Goal: Task Accomplishment & Management: Manage account settings

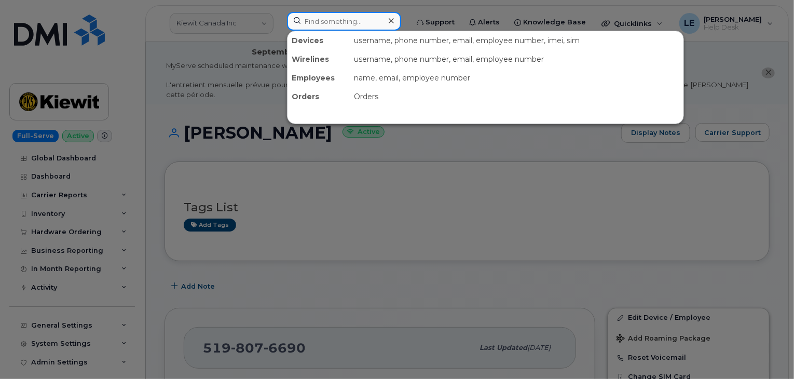
click at [336, 20] on input at bounding box center [344, 21] width 114 height 19
paste input "[PERSON_NAME][EMAIL_ADDRESS][PERSON_NAME][PERSON_NAME][DOMAIN_NAME]"
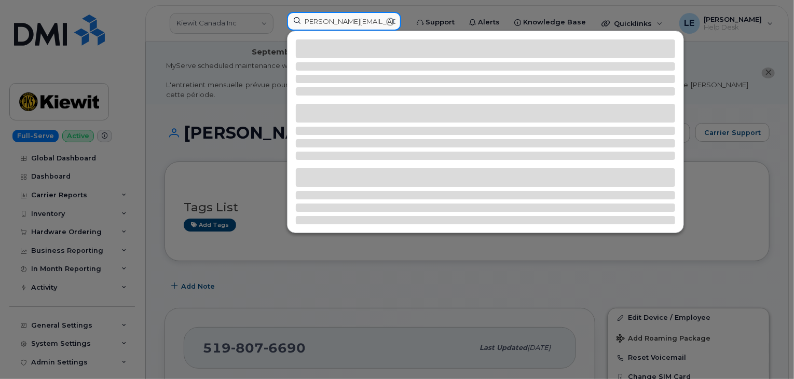
type input "ABEL.MARTINEZ@KIEWIT.COM"
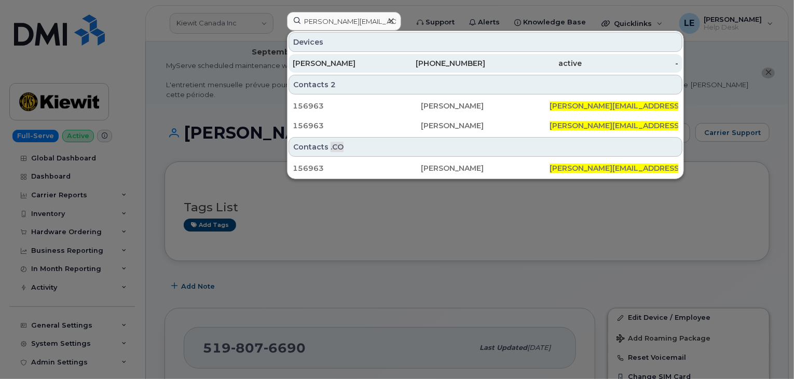
click at [353, 61] on div "ABEL MARTINEZ" at bounding box center [341, 63] width 96 height 10
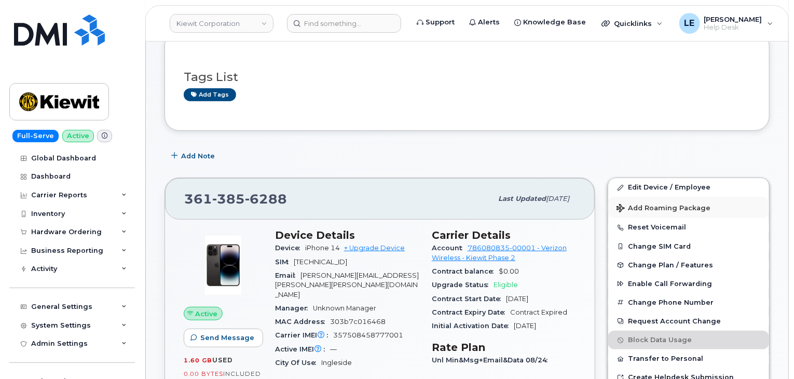
scroll to position [156, 0]
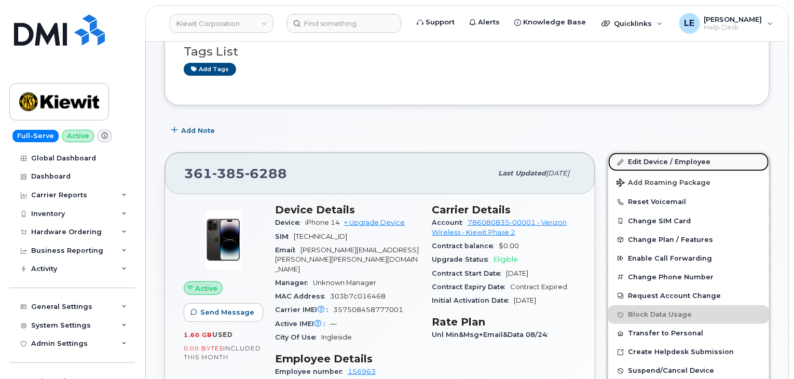
click at [697, 152] on link "Edit Device / Employee" at bounding box center [688, 161] width 161 height 19
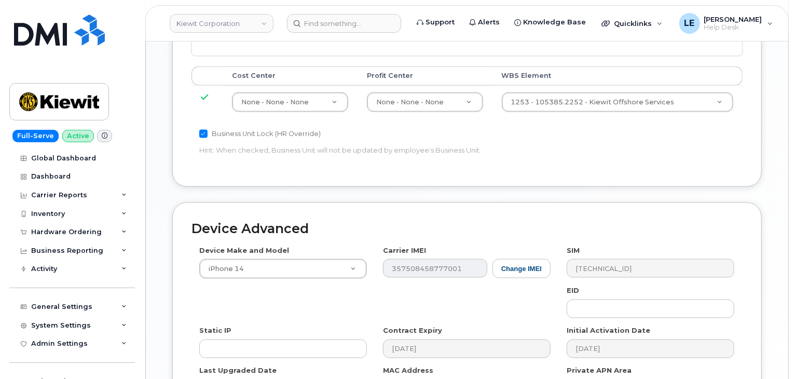
scroll to position [674, 0]
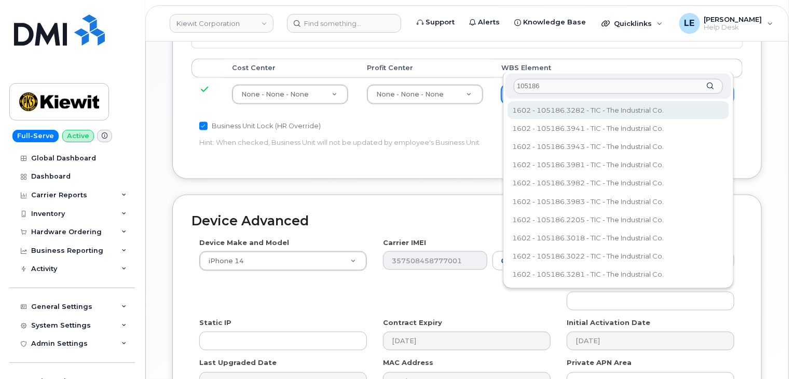
type input "105186"
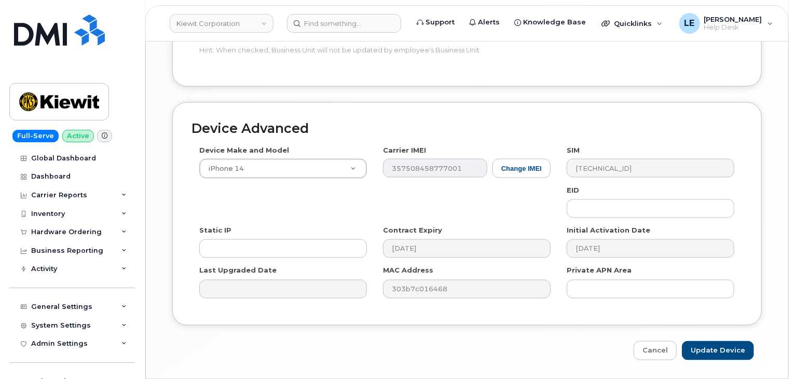
scroll to position [767, 0]
click at [648, 340] on link "Cancel" at bounding box center [654, 349] width 43 height 19
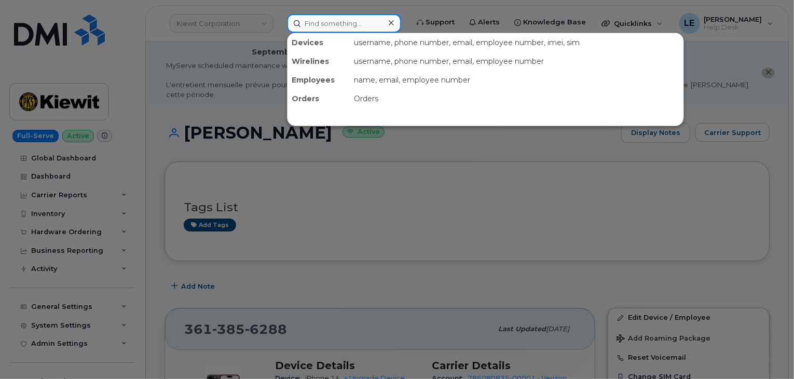
click at [385, 28] on input at bounding box center [344, 23] width 114 height 19
paste input "[PERSON_NAME][EMAIL_ADDRESS][PERSON_NAME][PERSON_NAME][DOMAIN_NAME]"
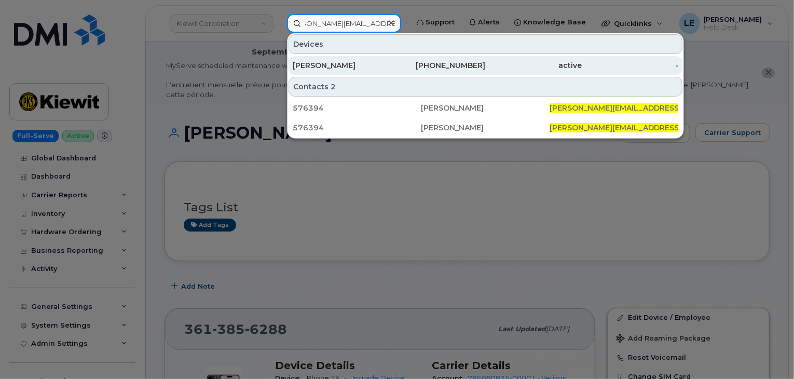
type input "[PERSON_NAME][EMAIL_ADDRESS][PERSON_NAME][PERSON_NAME][DOMAIN_NAME]"
click at [382, 62] on div "[PERSON_NAME]" at bounding box center [341, 65] width 96 height 10
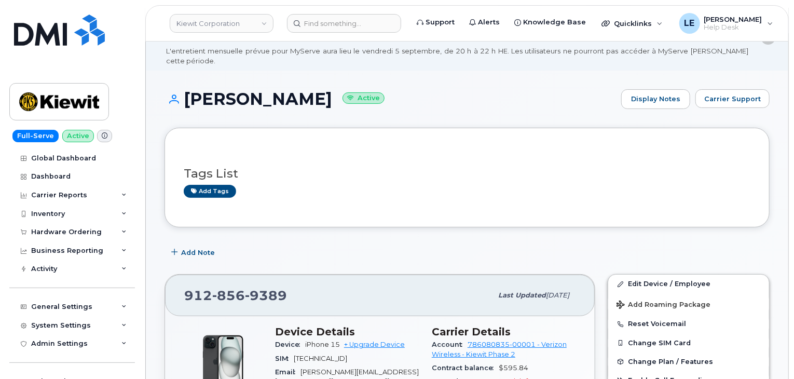
scroll to position [52, 0]
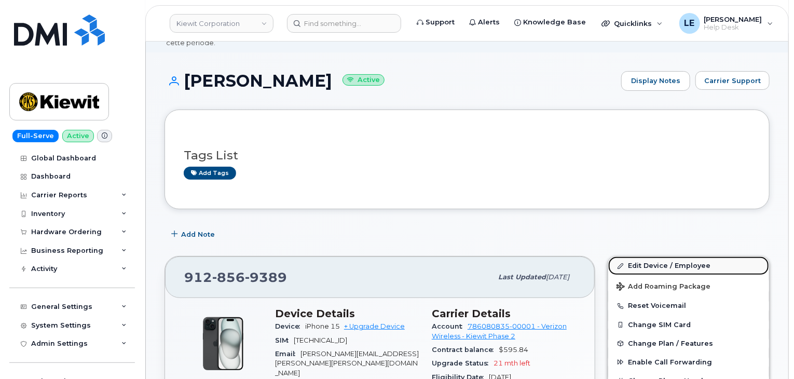
click at [639, 257] on link "Edit Device / Employee" at bounding box center [688, 265] width 161 height 19
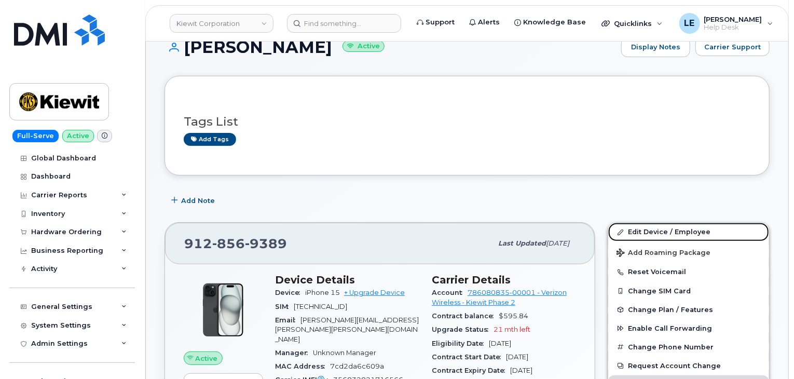
scroll to position [104, 0]
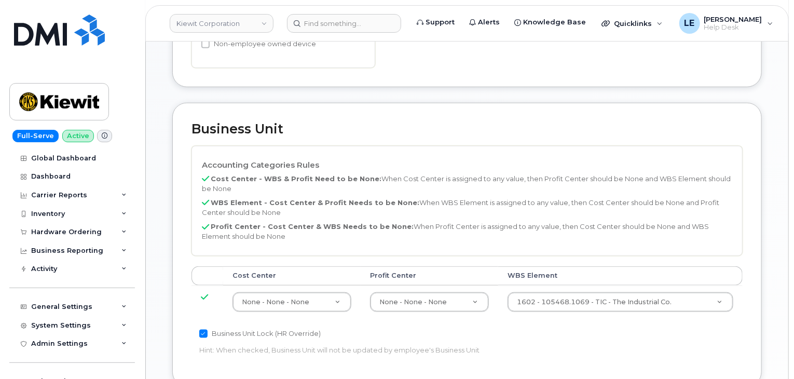
scroll to position [519, 0]
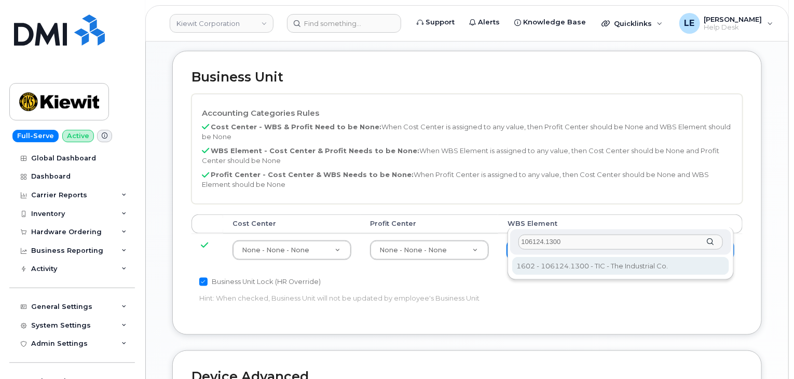
type input "106124.1300"
type input "30548765"
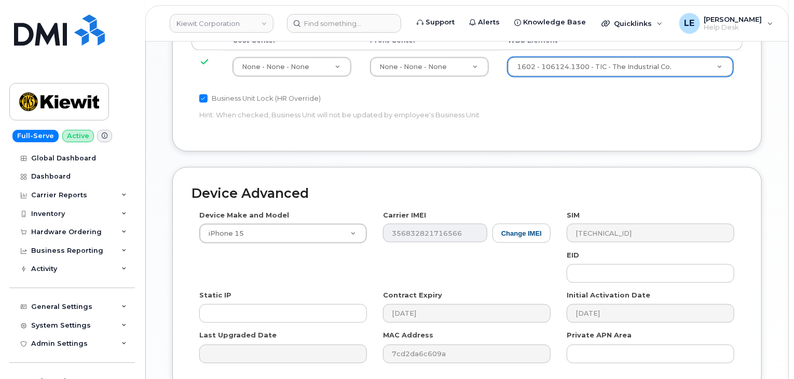
scroll to position [726, 0]
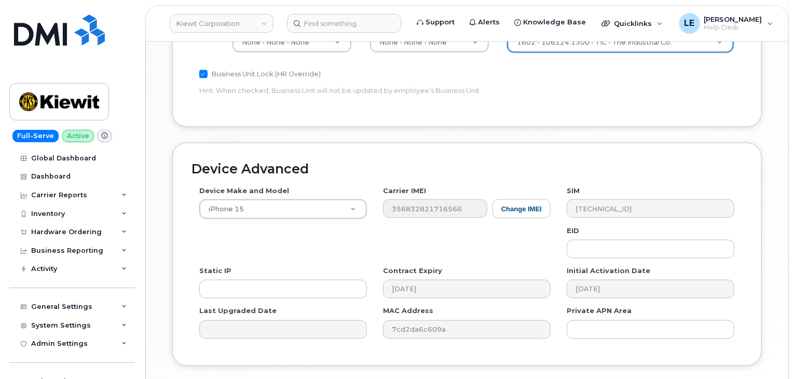
type input "Saving..."
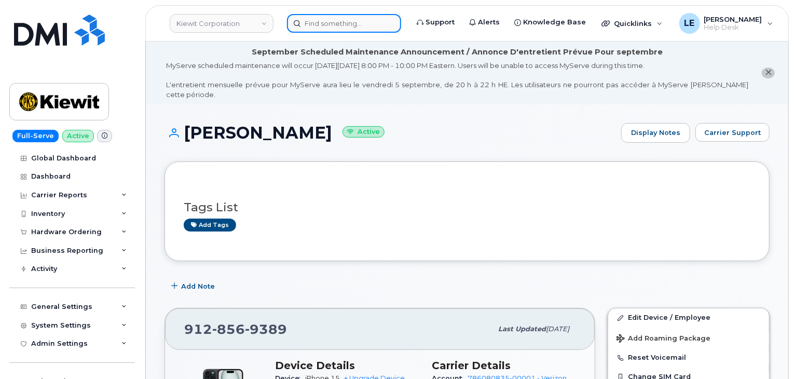
click at [344, 32] on div at bounding box center [344, 23] width 114 height 19
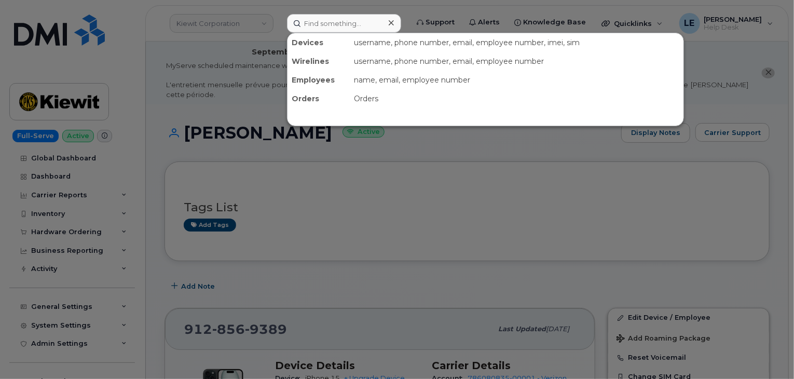
click at [344, 33] on div "Devices username, phone number, email, employee number, imei, sim Wirelines use…" at bounding box center [485, 79] width 397 height 93
click at [345, 28] on input at bounding box center [344, 23] width 114 height 19
paste input "[EMAIL_ADDRESS][PERSON_NAME][DOMAIN_NAME]"
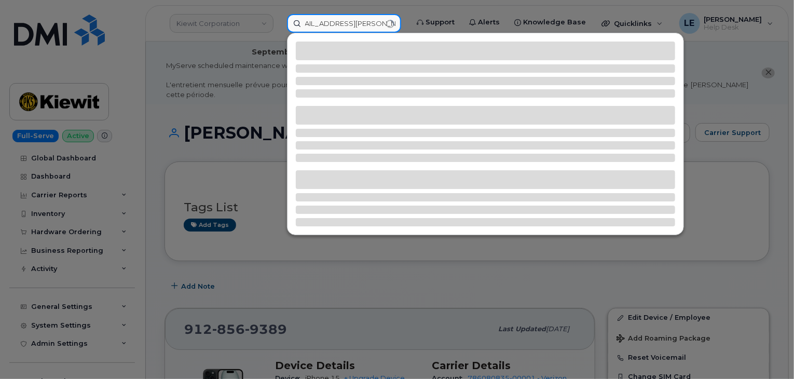
type input "[EMAIL_ADDRESS][PERSON_NAME][DOMAIN_NAME]"
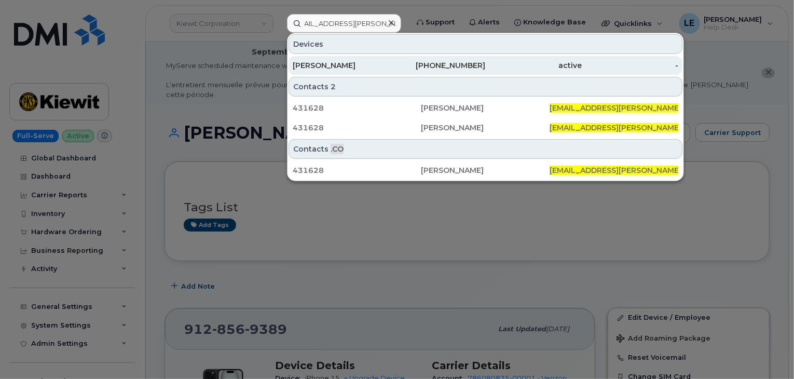
click at [365, 59] on div "[PERSON_NAME]" at bounding box center [341, 65] width 96 height 19
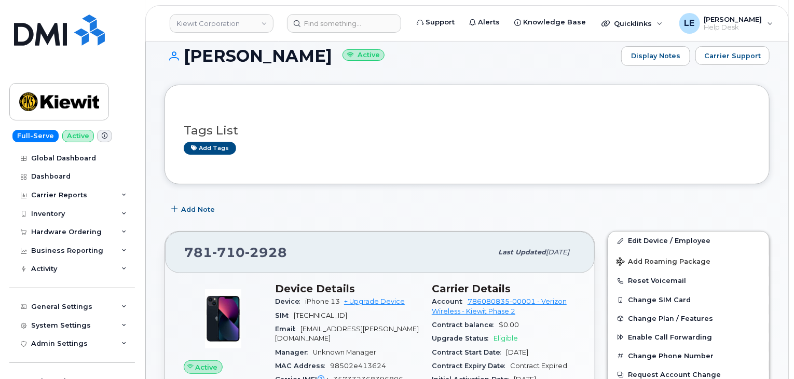
scroll to position [52, 0]
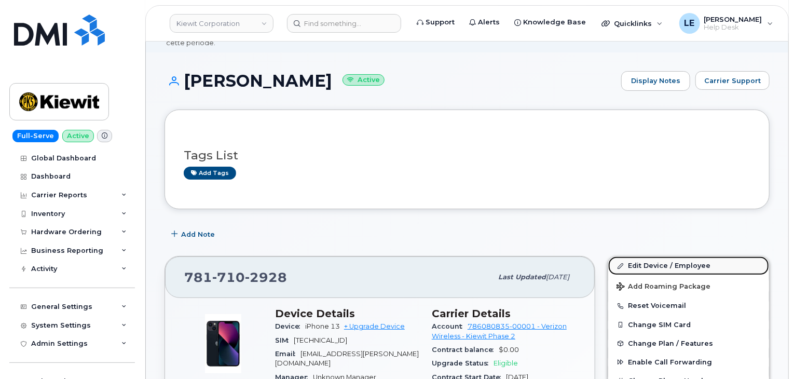
click at [632, 256] on link "Edit Device / Employee" at bounding box center [688, 265] width 161 height 19
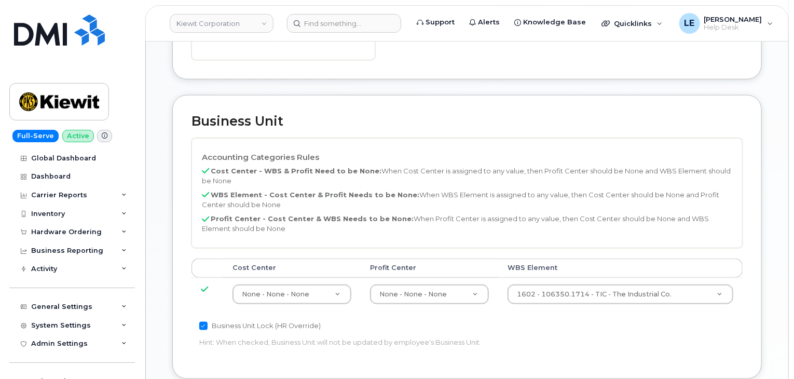
scroll to position [467, 0]
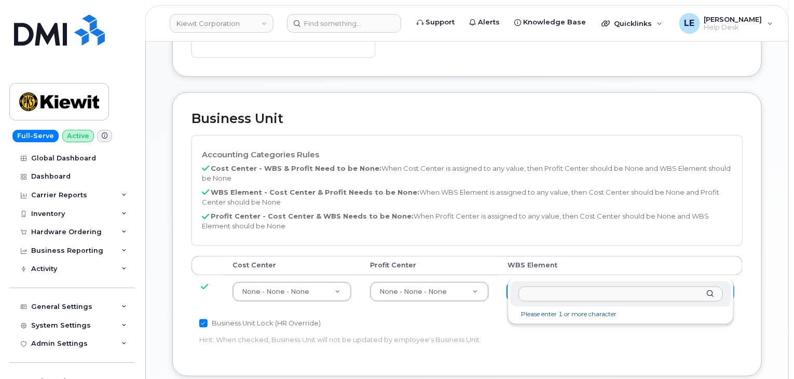
click at [568, 290] on input "text" at bounding box center [620, 293] width 204 height 15
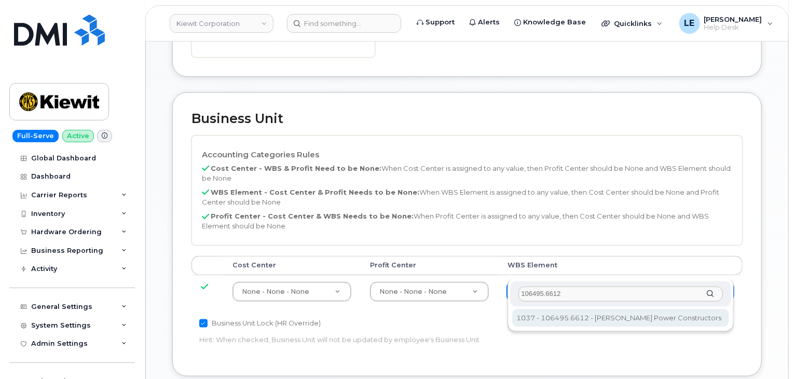
type input "106495.6612"
type input "35834206"
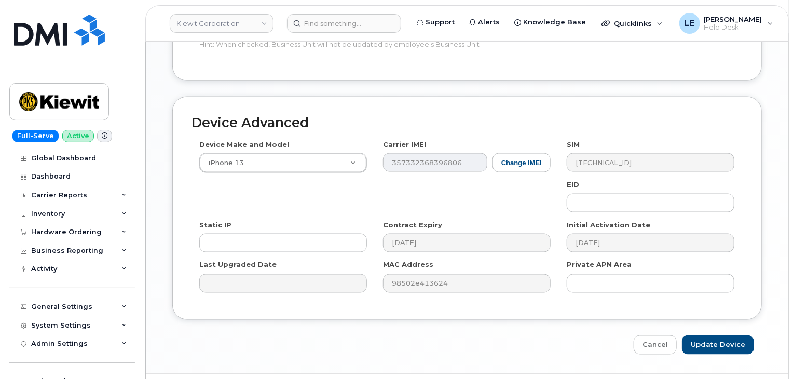
scroll to position [767, 0]
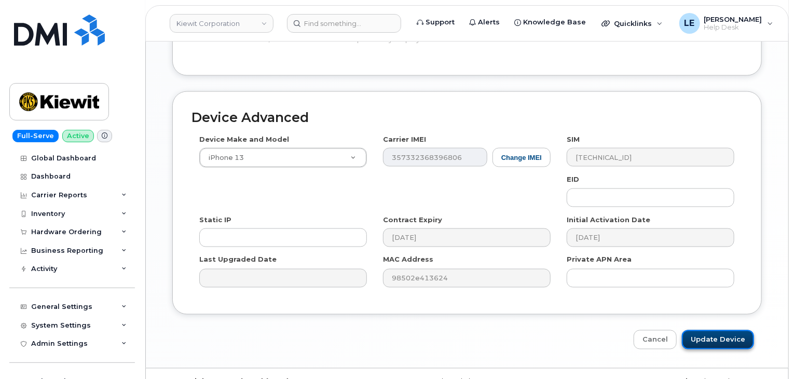
click at [708, 330] on input "Update Device" at bounding box center [718, 339] width 72 height 19
type input "Saving..."
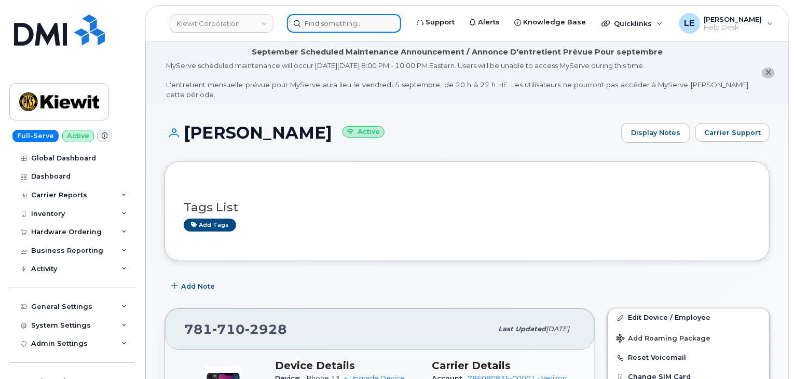
click at [339, 29] on input at bounding box center [344, 23] width 114 height 19
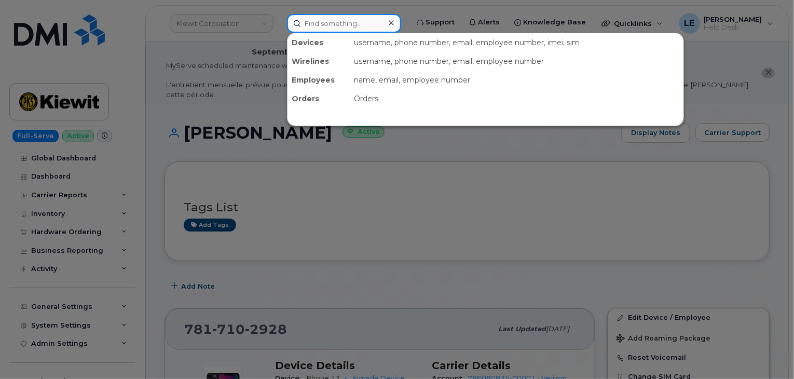
paste input "[EMAIL_ADDRESS][PERSON_NAME][DOMAIN_NAME]"
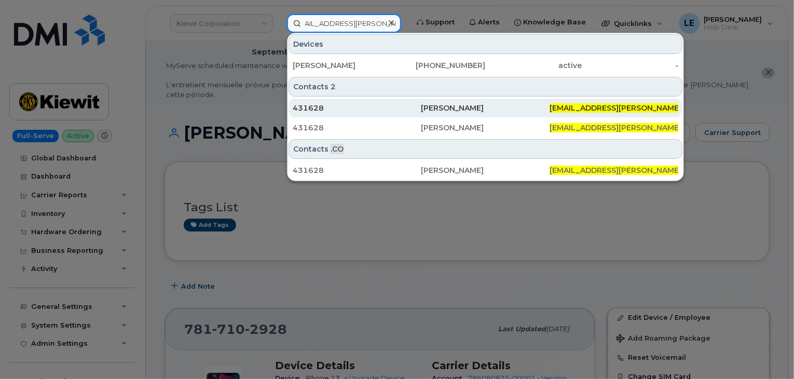
type input "[EMAIL_ADDRESS][PERSON_NAME][DOMAIN_NAME]"
click at [406, 106] on div "431628" at bounding box center [357, 108] width 129 height 10
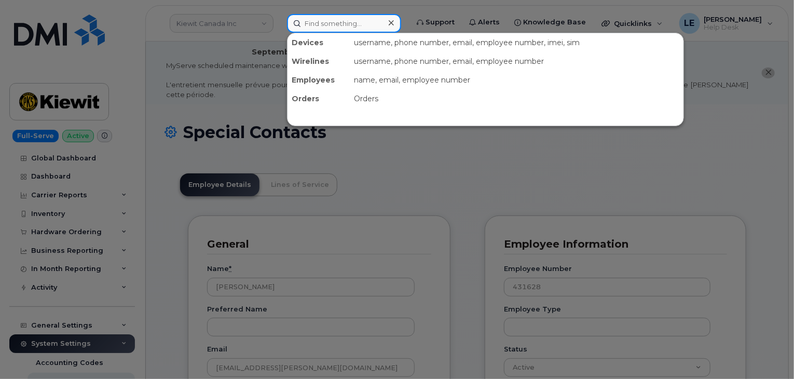
click at [339, 25] on input at bounding box center [344, 23] width 114 height 19
paste input "NICK.STEPHANI@MASSELEC.COM"
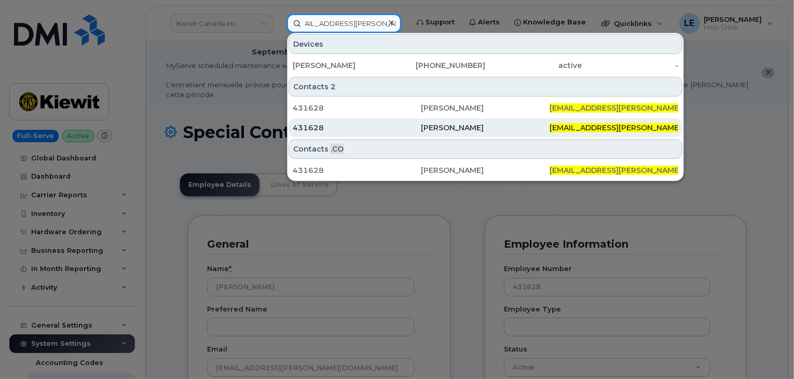
type input "NICK.STEPHANI@MASSELEC.COM"
click at [481, 125] on div "Nick Stephani" at bounding box center [485, 127] width 129 height 10
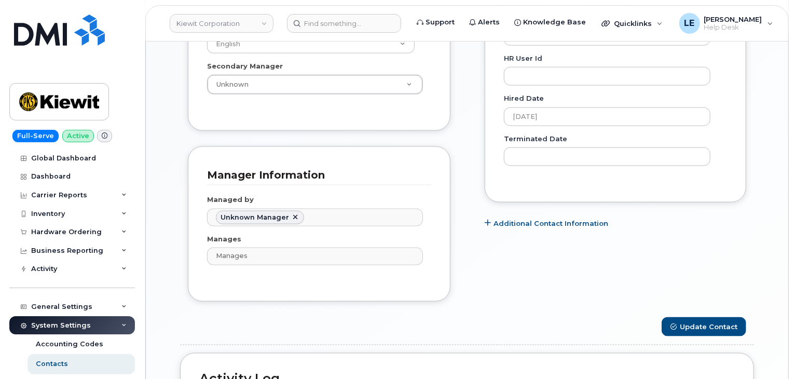
scroll to position [467, 0]
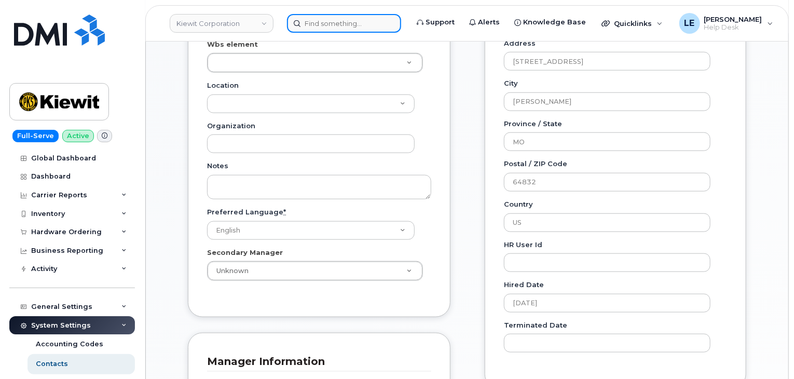
click at [356, 17] on input at bounding box center [344, 23] width 114 height 19
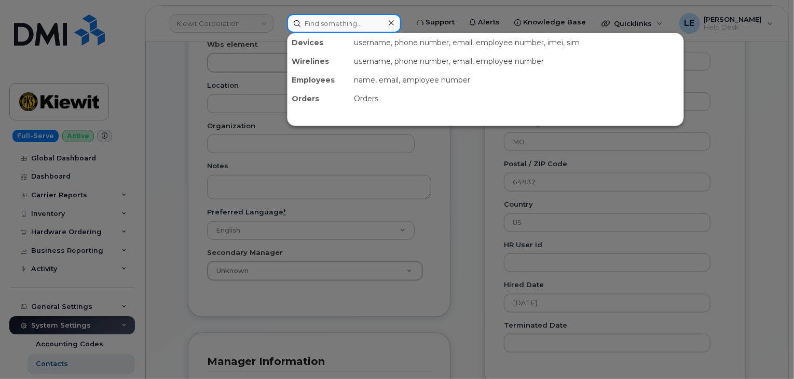
paste input "NICK.STEPHANI@MASSELEC.COM"
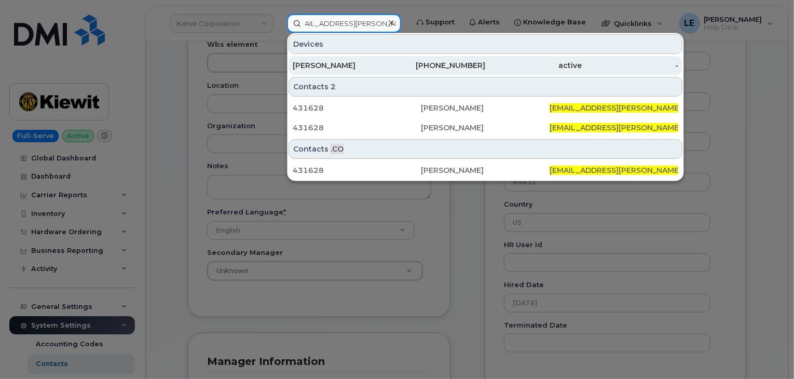
type input "NICK.STEPHANI@MASSELEC.COM"
click at [368, 65] on div "NICK STEPHANI" at bounding box center [341, 65] width 96 height 10
click at [368, 64] on div "NICK STEPHANI" at bounding box center [341, 65] width 96 height 10
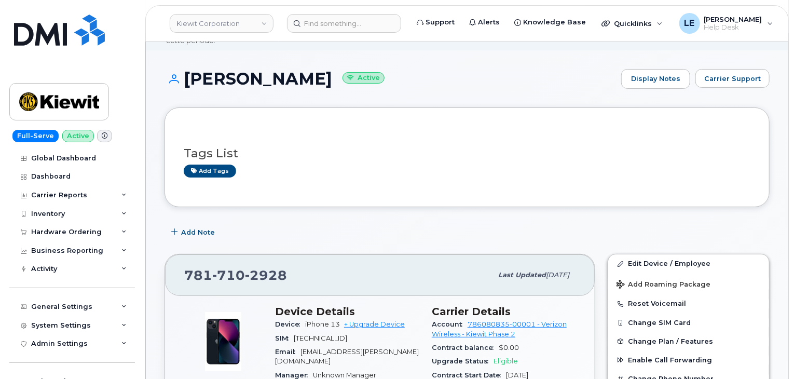
scroll to position [54, 0]
click at [334, 14] on input at bounding box center [344, 23] width 114 height 19
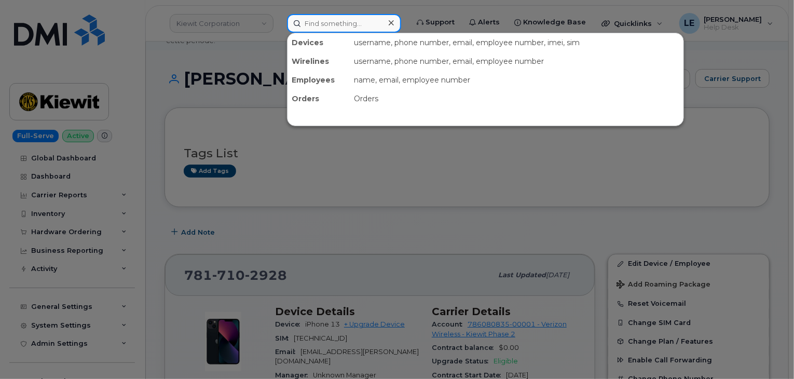
paste input "[EMAIL_ADDRESS][PERSON_NAME][DOMAIN_NAME]"
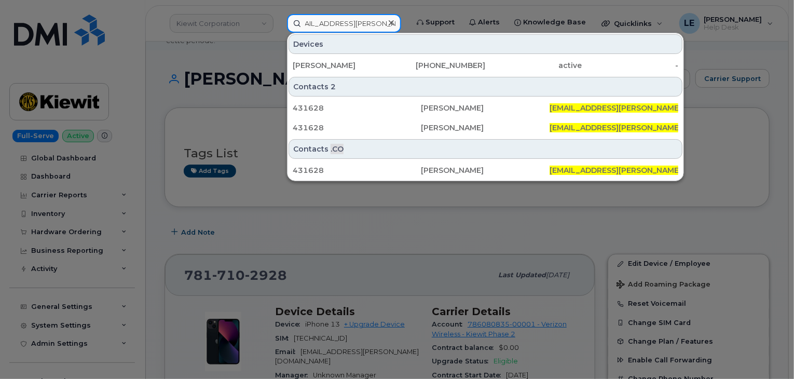
scroll to position [0, 0]
click at [356, 24] on input "[EMAIL_ADDRESS][PERSON_NAME][DOMAIN_NAME]" at bounding box center [344, 23] width 114 height 19
click at [358, 24] on input "[EMAIL_ADDRESS][PERSON_NAME][DOMAIN_NAME]" at bounding box center [344, 23] width 114 height 19
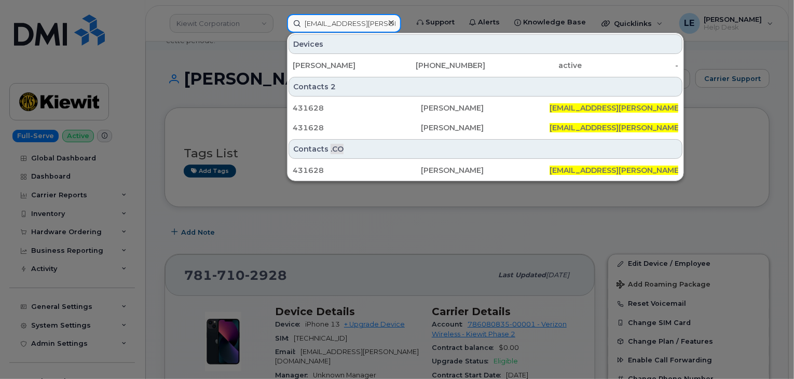
click at [358, 24] on input "[EMAIL_ADDRESS][PERSON_NAME][DOMAIN_NAME]" at bounding box center [344, 23] width 114 height 19
paste input "KYLE.LADEHOFF@KIEWIT"
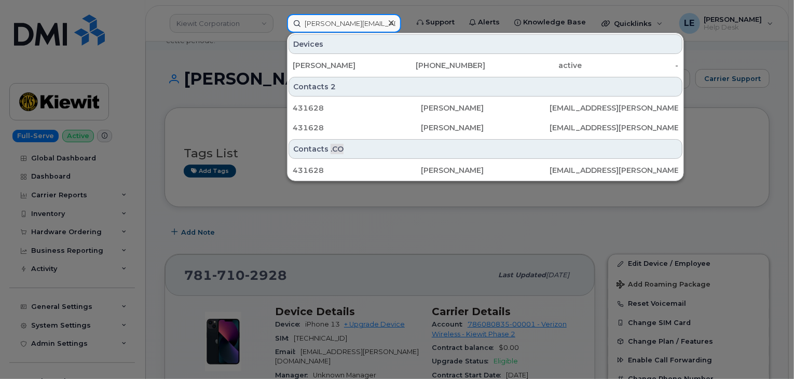
scroll to position [0, 3]
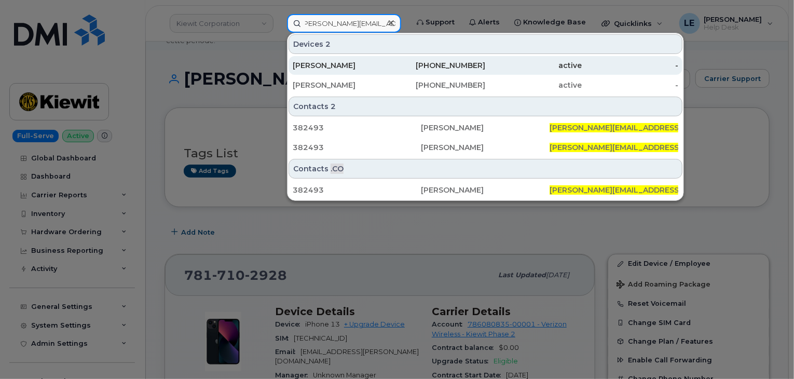
type input "KYLE.LADEHOFF@KIEWIT.COM"
click at [376, 65] on div "KYLE LADEHOFF" at bounding box center [341, 65] width 96 height 10
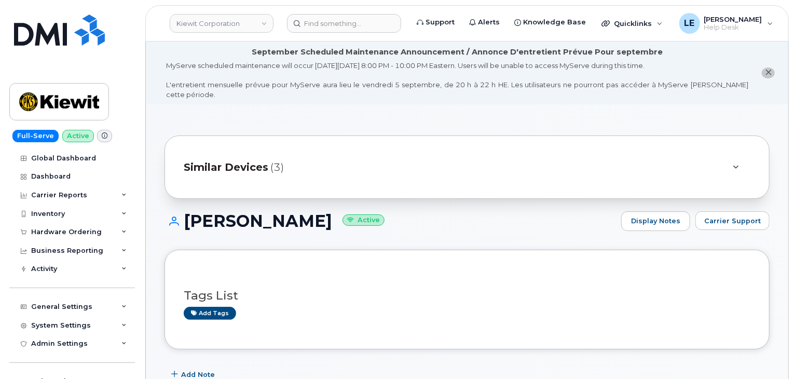
click at [252, 160] on span "Similar Devices" at bounding box center [226, 167] width 85 height 15
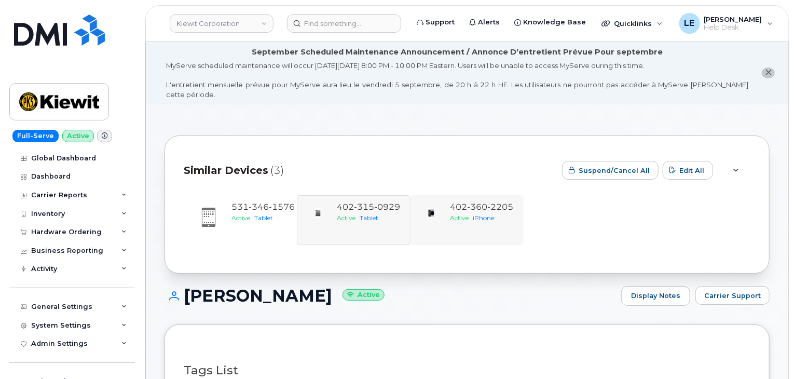
click at [485, 222] on div "402 360 2205 Active iPhone" at bounding box center [466, 220] width 113 height 50
click at [483, 202] on span "360" at bounding box center [477, 207] width 20 height 10
click at [465, 202] on span "402 360 2205" at bounding box center [481, 207] width 63 height 10
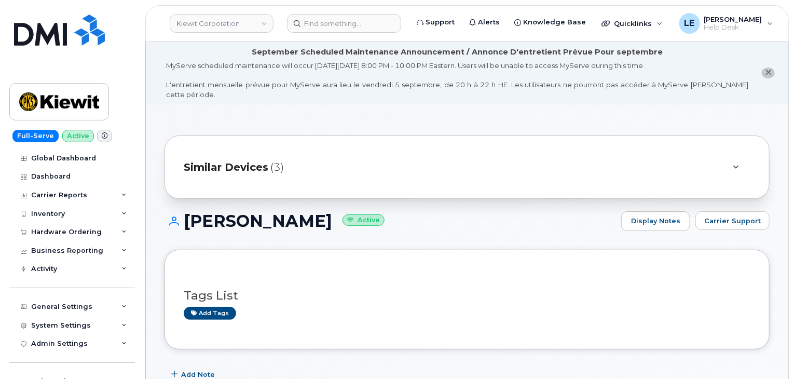
click at [299, 155] on div "Similar Devices (3)" at bounding box center [452, 167] width 537 height 25
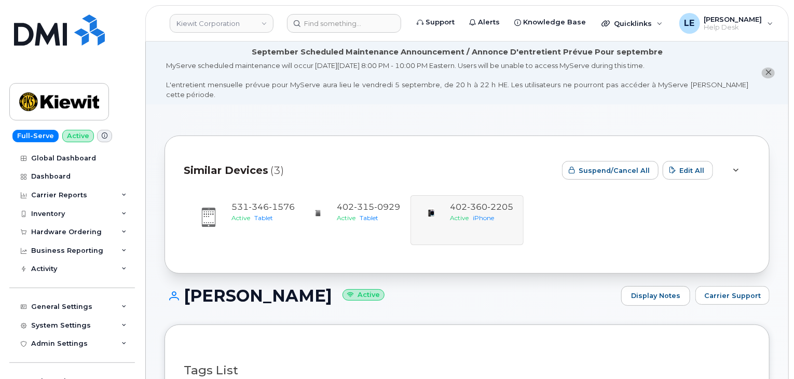
click at [479, 139] on div "Similar Devices (3) Suspend/Cancel All Edit All [PHONE_NUMBER] Active Tablet [P…" at bounding box center [466, 204] width 605 height 138
click at [378, 155] on div "Similar Devices (3)" at bounding box center [369, 170] width 370 height 31
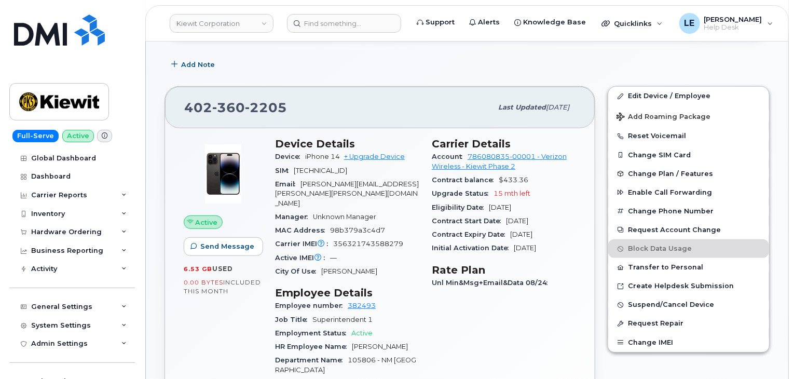
scroll to position [311, 0]
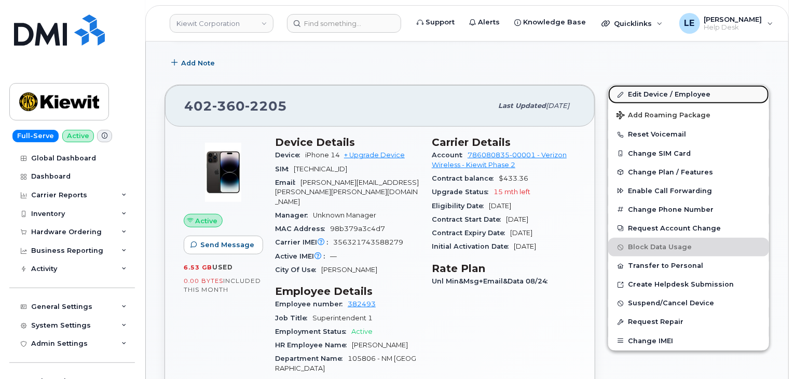
click at [643, 85] on link "Edit Device / Employee" at bounding box center [688, 94] width 161 height 19
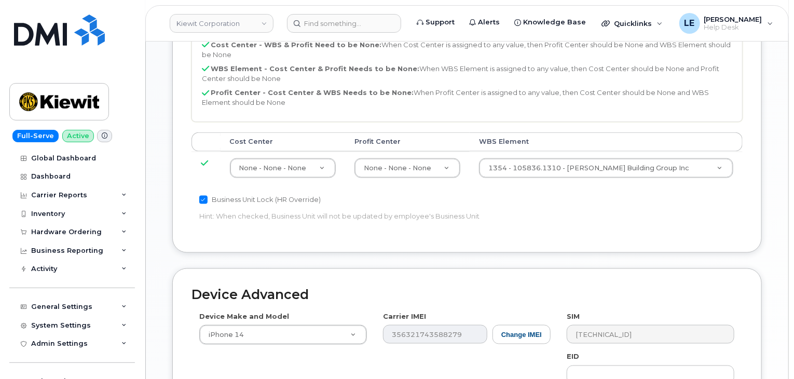
scroll to position [622, 0]
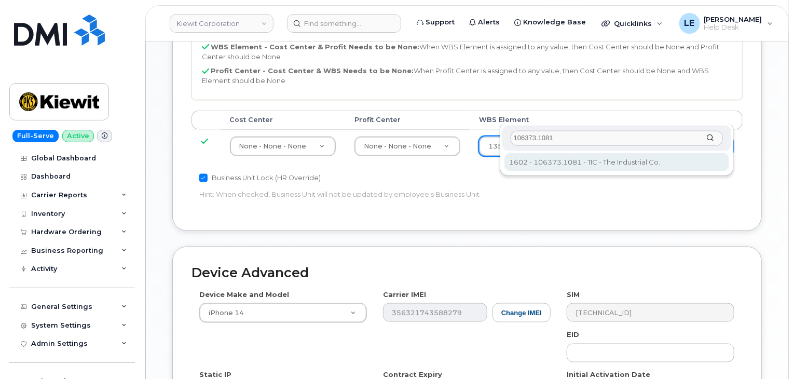
type input "106373.1081"
type input "35050978"
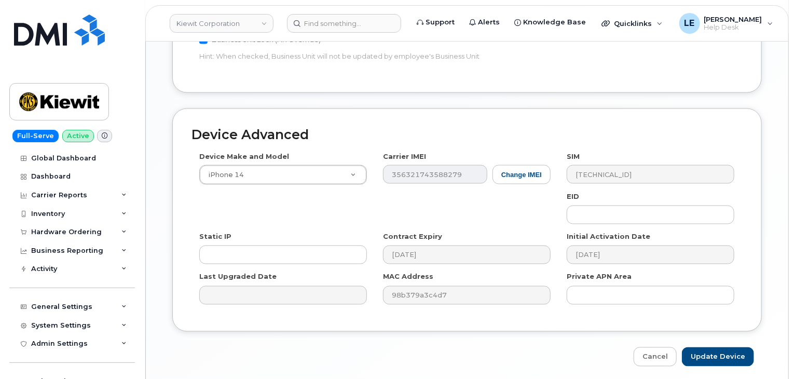
scroll to position [767, 0]
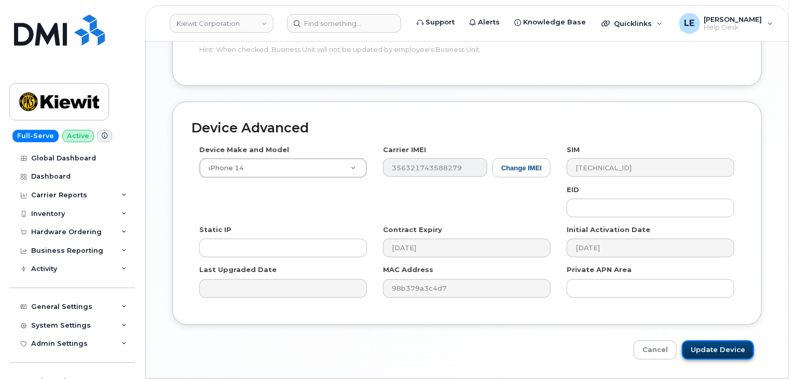
click at [721, 340] on input "Update Device" at bounding box center [718, 349] width 72 height 19
type input "Saving..."
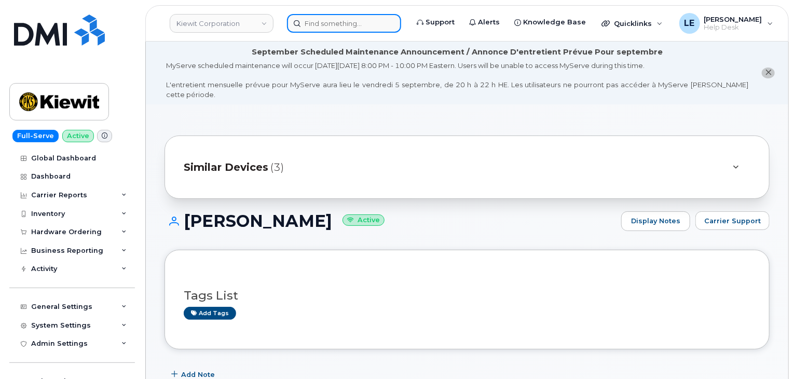
click at [313, 26] on input at bounding box center [344, 23] width 114 height 19
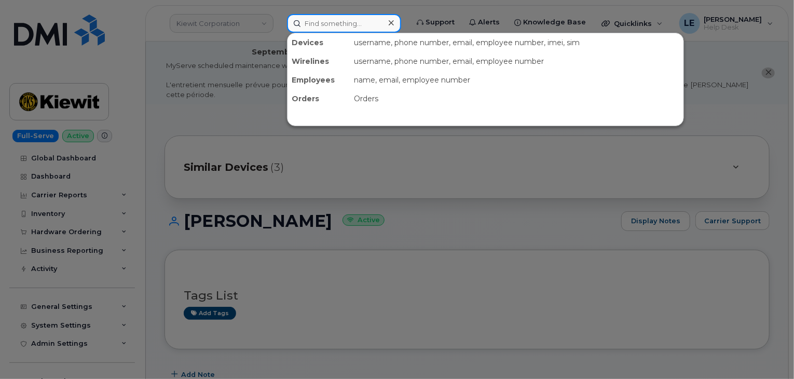
paste input "106373.1081"
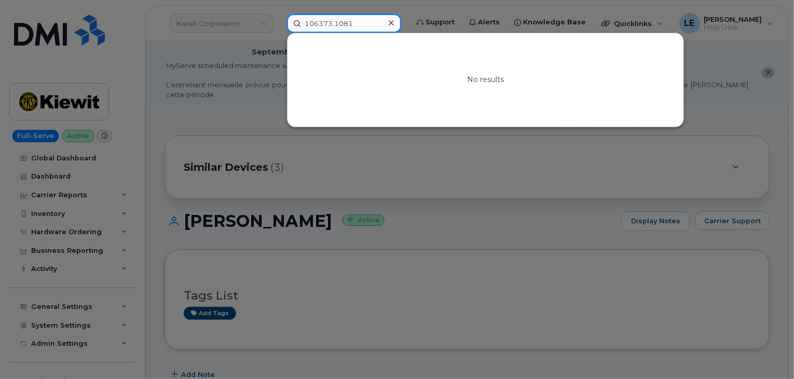
click at [356, 19] on input "106373.1081" at bounding box center [344, 23] width 114 height 19
click at [357, 19] on input "106373.1081" at bounding box center [344, 23] width 114 height 19
paste input "[PHONE_NUMBER]"
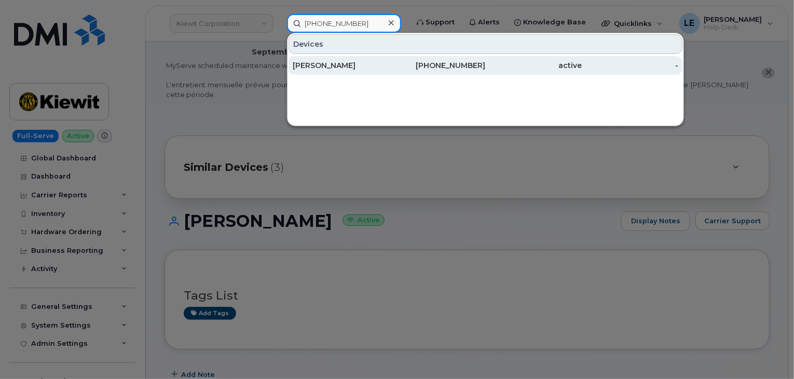
type input "[PHONE_NUMBER]"
click at [369, 62] on div "[PERSON_NAME]" at bounding box center [341, 65] width 96 height 10
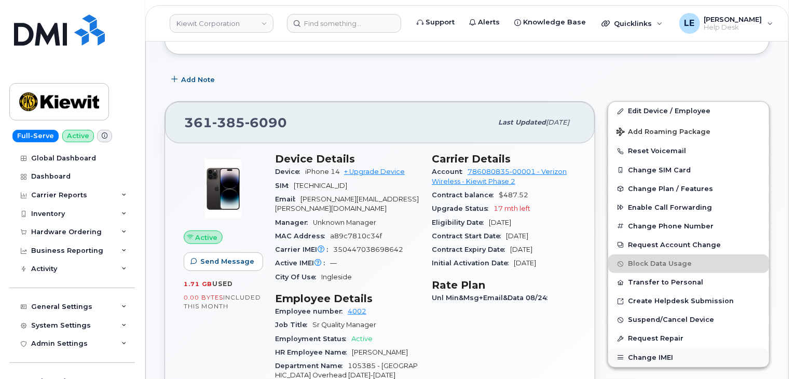
scroll to position [259, 0]
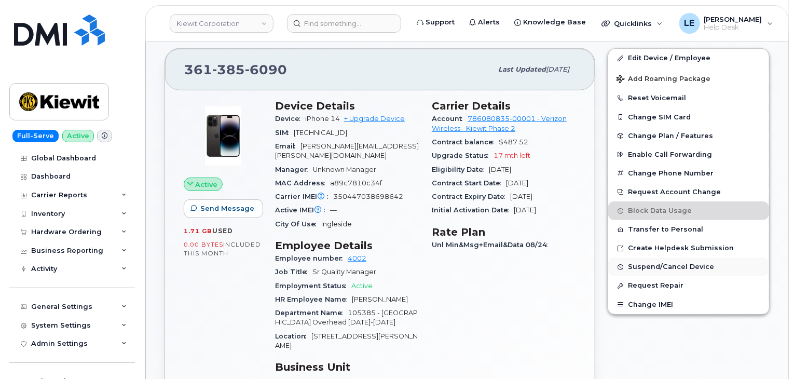
click at [655, 263] on span "Suspend/Cancel Device" at bounding box center [671, 267] width 86 height 8
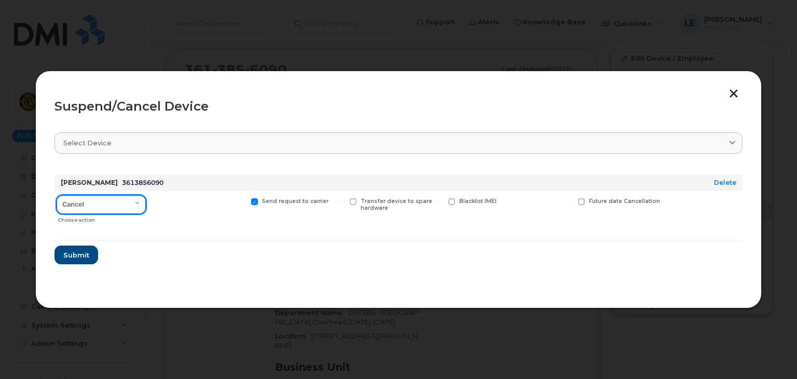
click at [131, 201] on select "Cancel Suspend - Reduced Rate Suspend - Full Rate Suspend - Lost Device/Stolen …" at bounding box center [101, 204] width 89 height 19
select select "[object Object]"
click at [57, 195] on select "Cancel Suspend - Reduced Rate Suspend - Full Rate Suspend - Lost Device/Stolen …" at bounding box center [101, 204] width 89 height 19
click at [126, 203] on select "Cancel Suspend - Reduced Rate Suspend - Full Rate Suspend - Lost Device/Stolen …" at bounding box center [101, 204] width 89 height 19
click at [124, 204] on select "Cancel Suspend - Reduced Rate Suspend - Full Rate Suspend - Lost Device/Stolen …" at bounding box center [101, 204] width 89 height 19
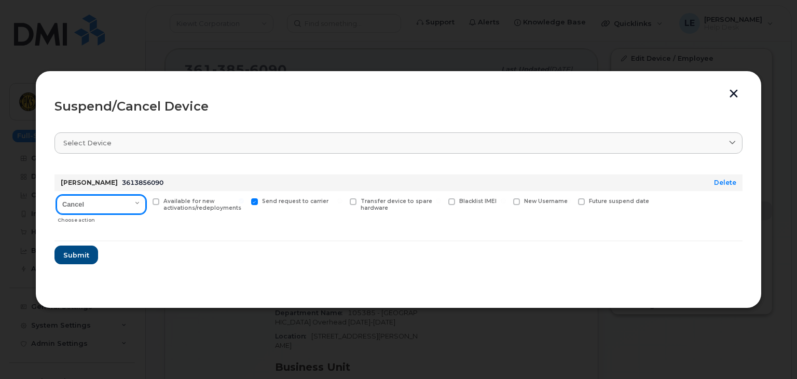
click at [108, 202] on select "Cancel Suspend - Reduced Rate Suspend - Full Rate Suspend - Lost Device/Stolen …" at bounding box center [101, 204] width 89 height 19
drag, startPoint x: 107, startPoint y: 202, endPoint x: 135, endPoint y: 175, distance: 38.5
click at [107, 202] on select "Cancel Suspend - Reduced Rate Suspend - Full Rate Suspend - Lost Device/Stolen …" at bounding box center [101, 204] width 89 height 19
click at [79, 254] on span "Submit" at bounding box center [76, 255] width 26 height 10
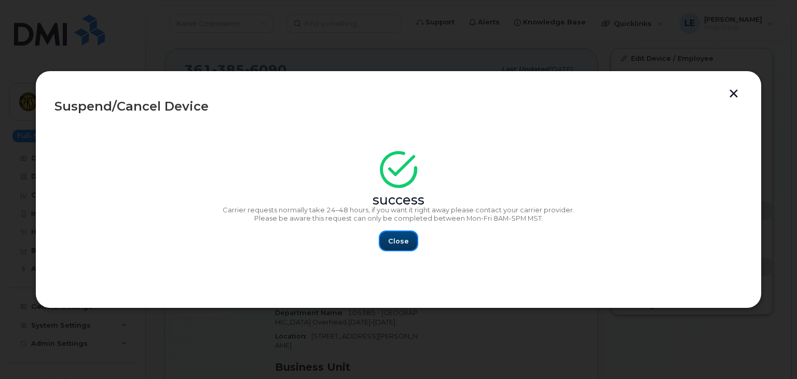
click at [398, 231] on button "Close" at bounding box center [398, 240] width 37 height 19
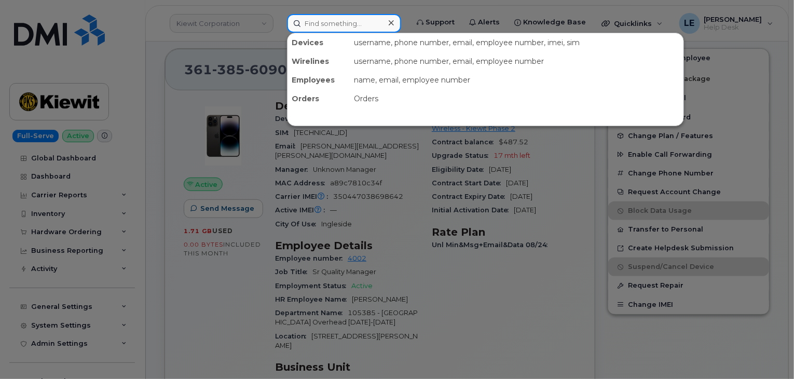
click at [348, 21] on input at bounding box center [344, 23] width 114 height 19
paste input "780-504-7842"
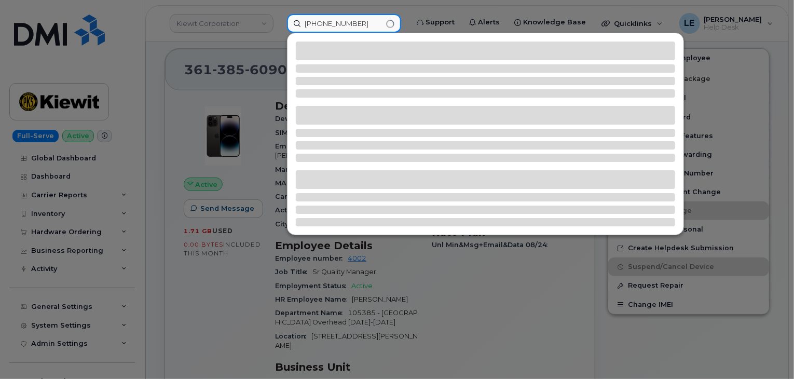
type input "780-504-7842"
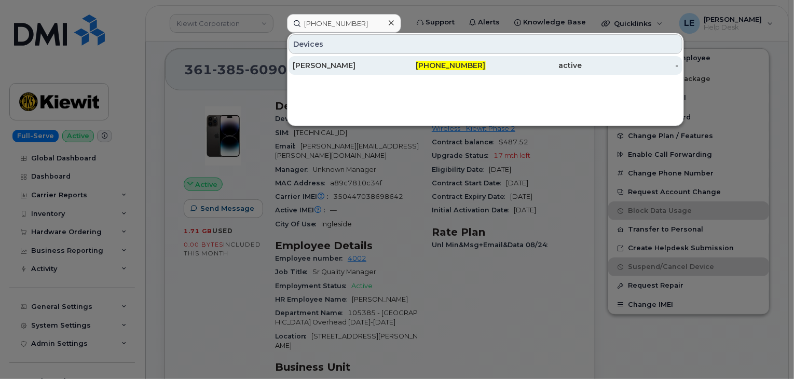
click at [373, 69] on div "Jenny Pershina" at bounding box center [341, 65] width 96 height 10
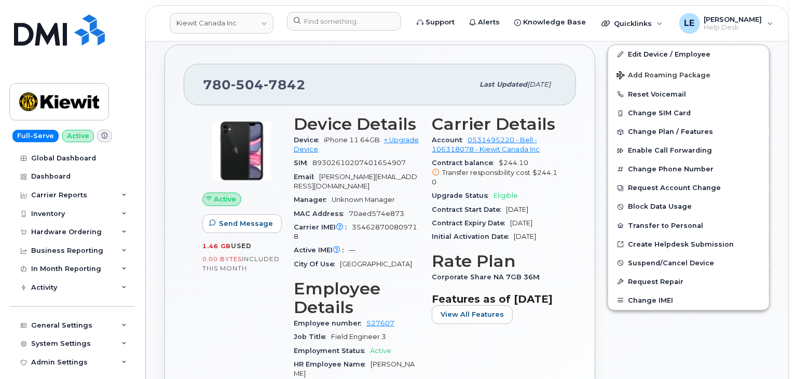
scroll to position [259, 0]
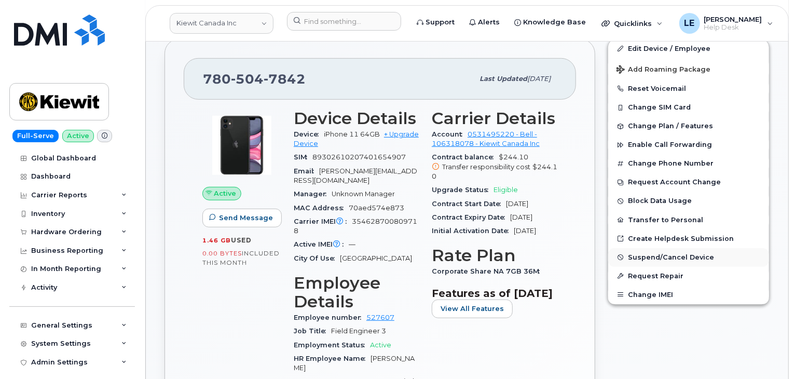
click at [644, 257] on span "Suspend/Cancel Device" at bounding box center [671, 257] width 86 height 8
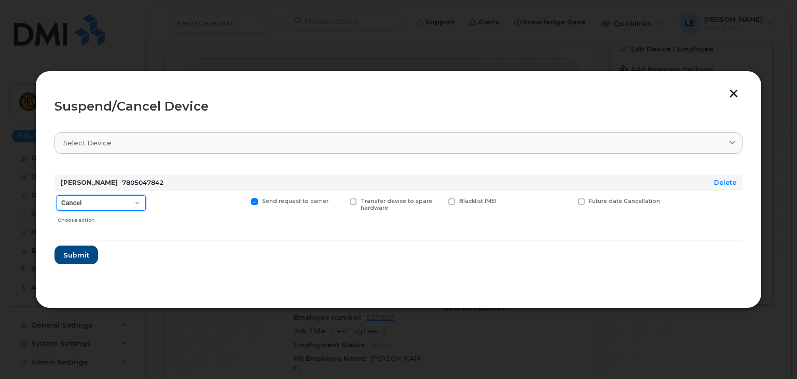
click at [119, 203] on select "Cancel Suspend - Extend Suspension Suspend - Reduced Rate Suspend - Full Rate S…" at bounding box center [101, 203] width 89 height 16
select select "[object Object]"
click at [57, 195] on select "Cancel Suspend - Extend Suspension Suspend - Reduced Rate Suspend - Full Rate S…" at bounding box center [101, 203] width 89 height 16
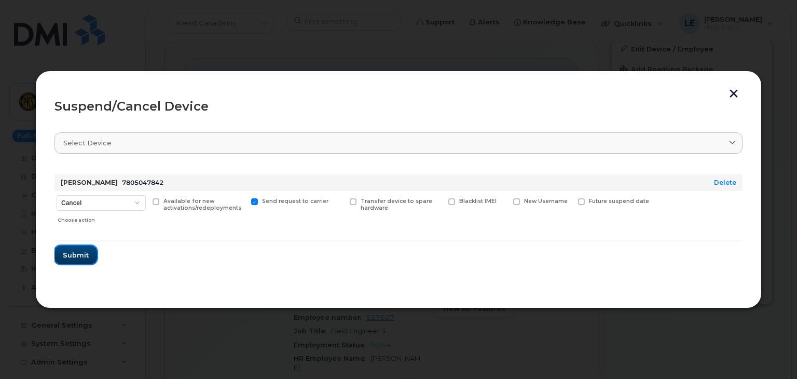
click at [74, 255] on span "Submit" at bounding box center [76, 255] width 26 height 10
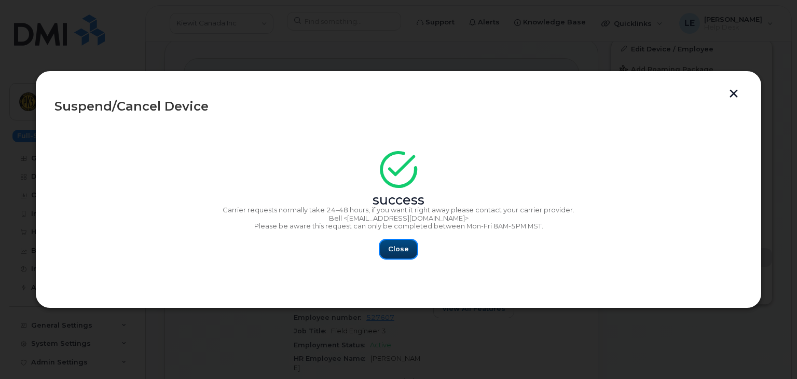
click at [408, 248] on button "Close" at bounding box center [398, 249] width 37 height 19
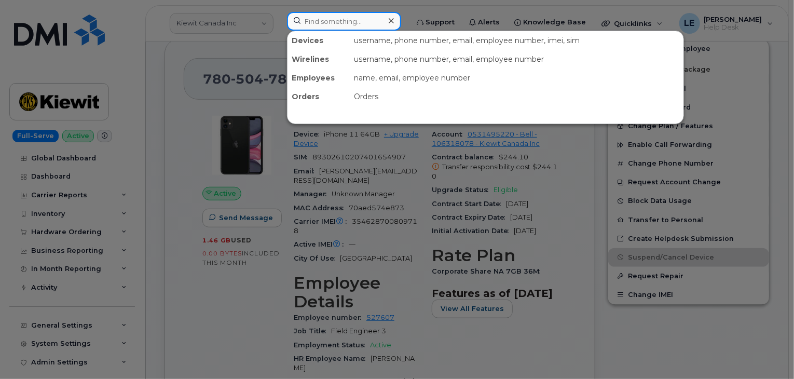
click at [335, 23] on input at bounding box center [344, 21] width 114 height 19
paste input "570-396-1933"
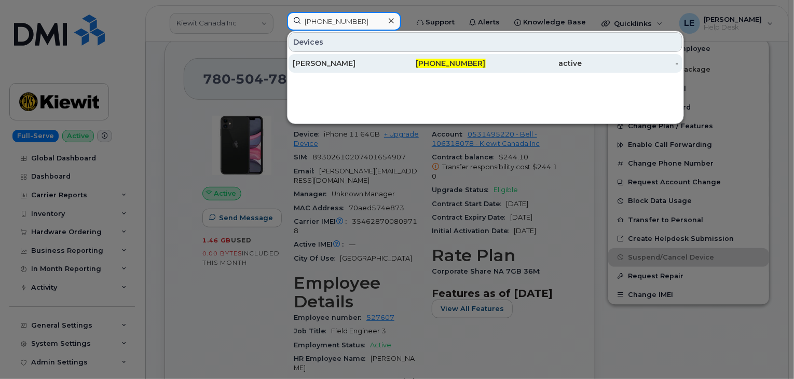
type input "570-396-1933"
click at [365, 59] on div "RAY ALGHNI" at bounding box center [341, 63] width 96 height 10
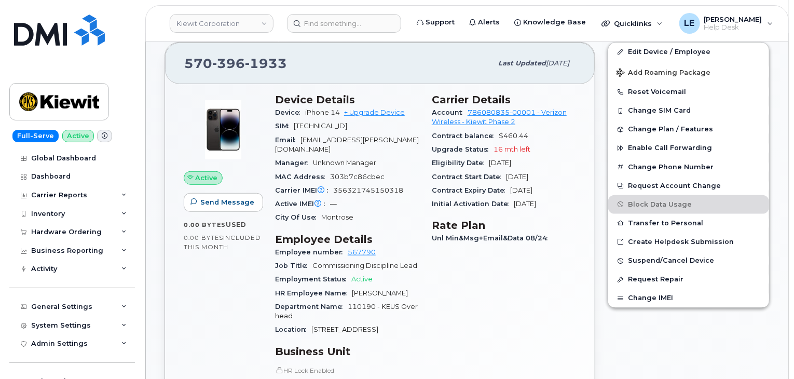
scroll to position [311, 0]
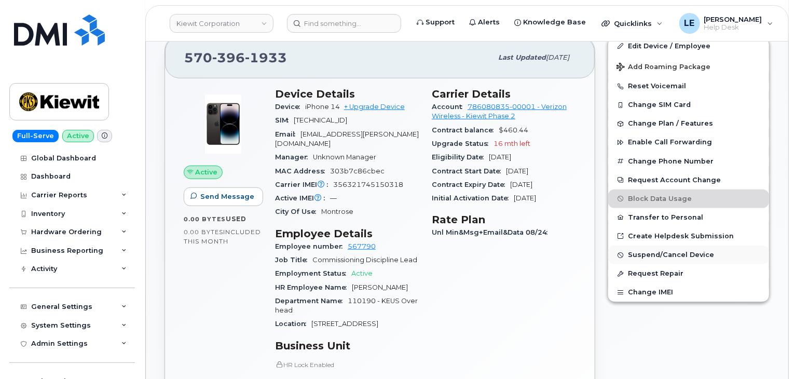
click at [666, 249] on button "Suspend/Cancel Device" at bounding box center [688, 254] width 161 height 19
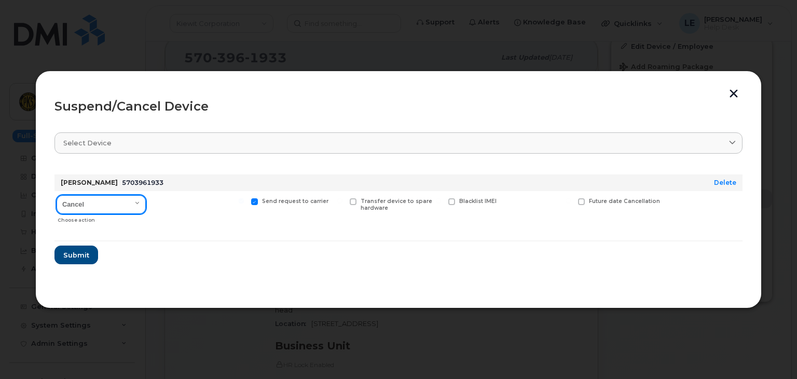
click at [113, 207] on select "Cancel Suspend - Reduced Rate Suspend - Full Rate Suspend - Lost Device/Stolen …" at bounding box center [101, 204] width 89 height 19
select select "[object Object]"
click at [57, 195] on select "Cancel Suspend - Reduced Rate Suspend - Full Rate Suspend - Lost Device/Stolen …" at bounding box center [101, 204] width 89 height 19
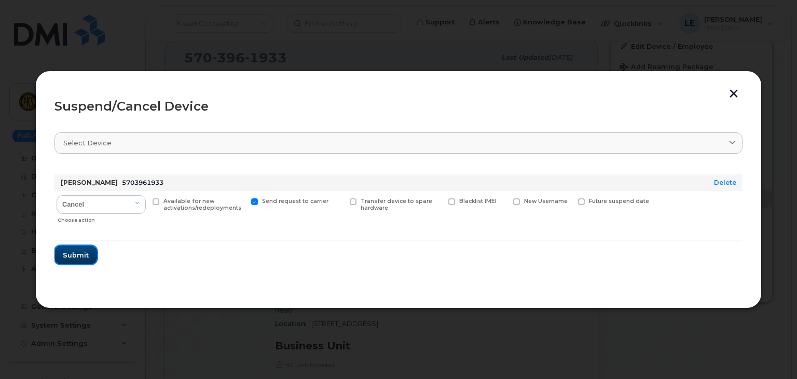
click at [81, 257] on span "Submit" at bounding box center [76, 255] width 26 height 10
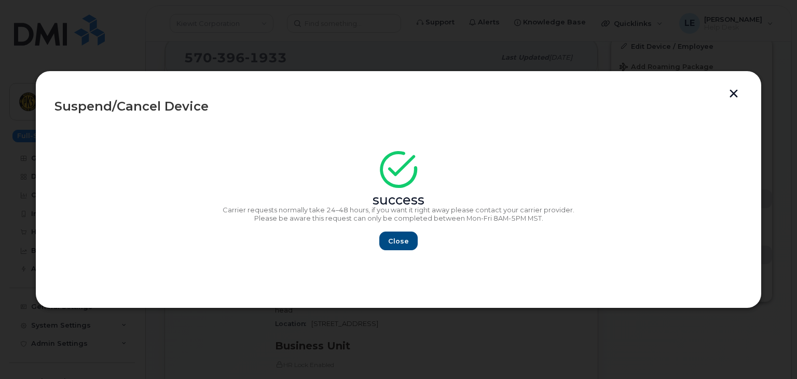
click at [377, 233] on div "Close" at bounding box center [398, 240] width 688 height 19
click at [388, 237] on span "Close" at bounding box center [398, 241] width 21 height 10
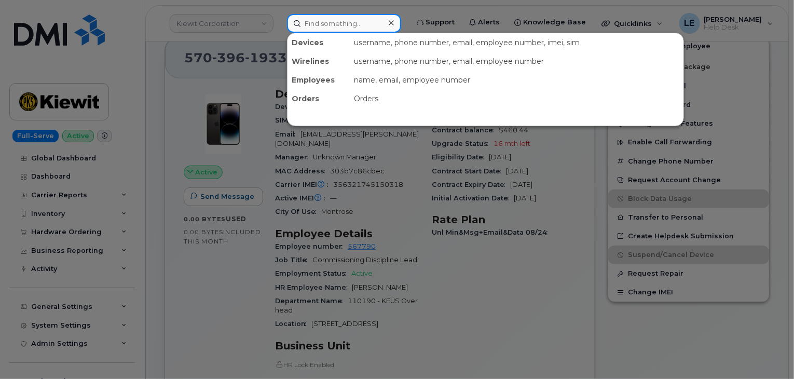
click at [332, 26] on input at bounding box center [344, 23] width 114 height 19
paste input "(720) 450-6582"
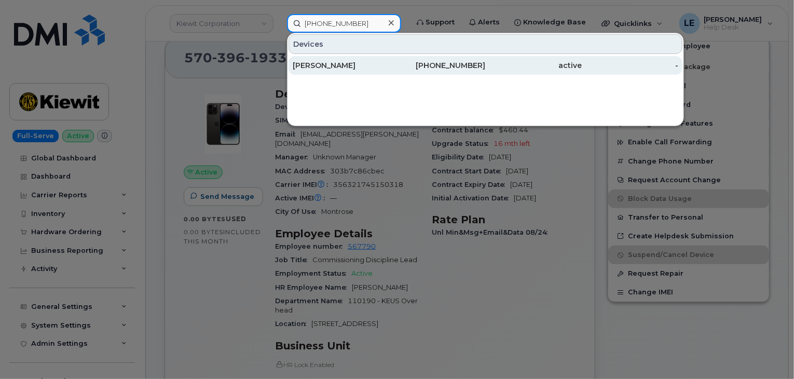
type input "(720) 450-6582"
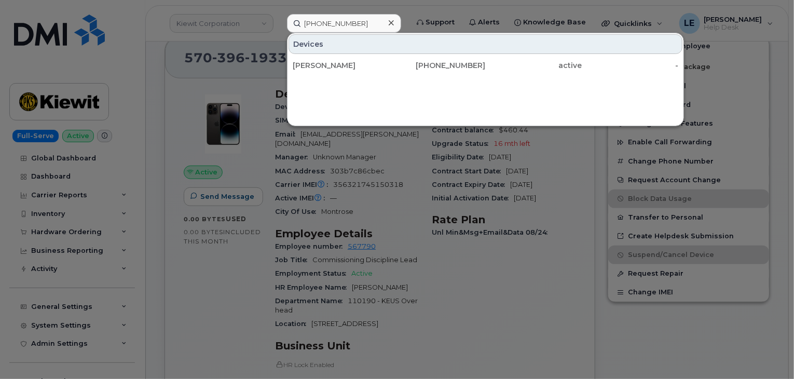
drag, startPoint x: 450, startPoint y: 65, endPoint x: 404, endPoint y: 40, distance: 53.2
click at [450, 65] on div "720-450-6582" at bounding box center [437, 65] width 96 height 10
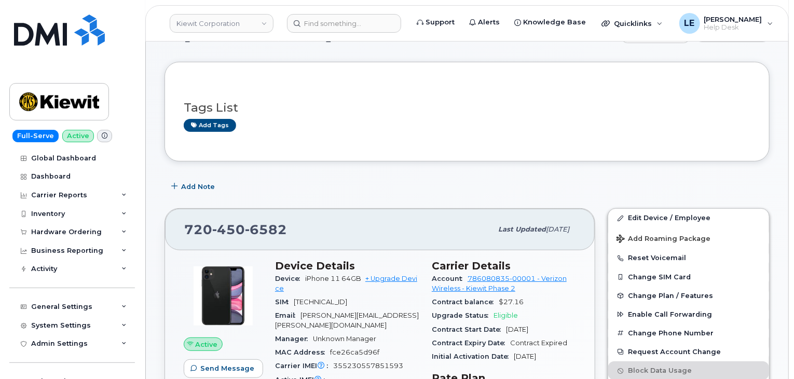
scroll to position [363, 0]
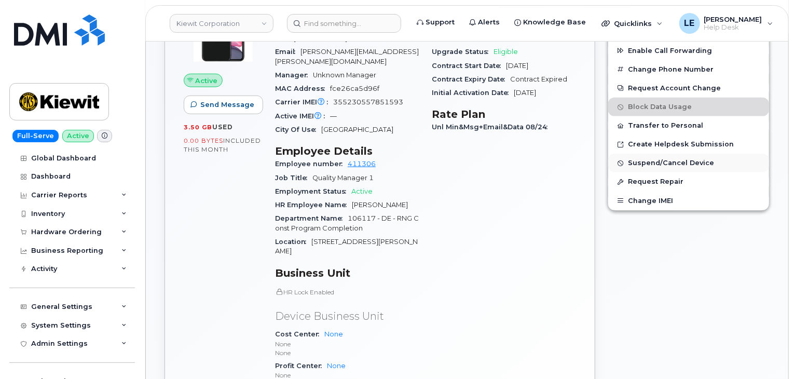
click at [651, 159] on span "Suspend/Cancel Device" at bounding box center [671, 163] width 86 height 8
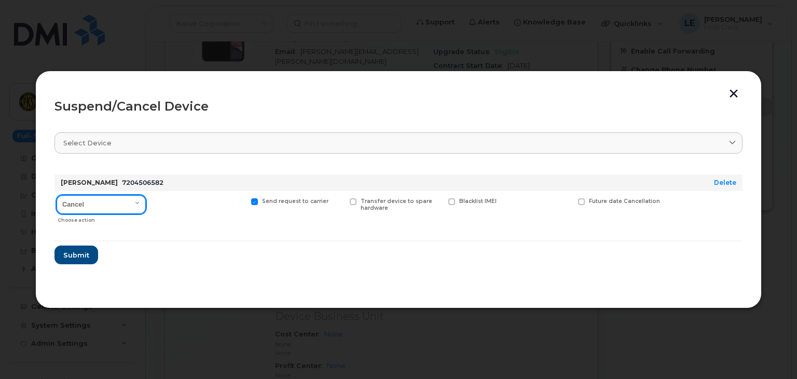
click at [116, 197] on select "Cancel Suspend - Reduced Rate Suspend - Full Rate Suspend - Lost Device/Stolen …" at bounding box center [101, 204] width 89 height 19
select select "[object Object]"
click at [57, 195] on select "Cancel Suspend - Reduced Rate Suspend - Full Rate Suspend - Lost Device/Stolen …" at bounding box center [101, 204] width 89 height 19
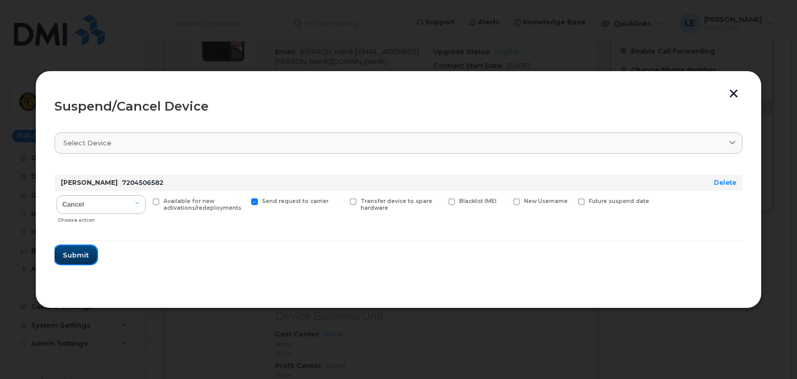
click at [93, 256] on button "Submit" at bounding box center [75, 254] width 43 height 19
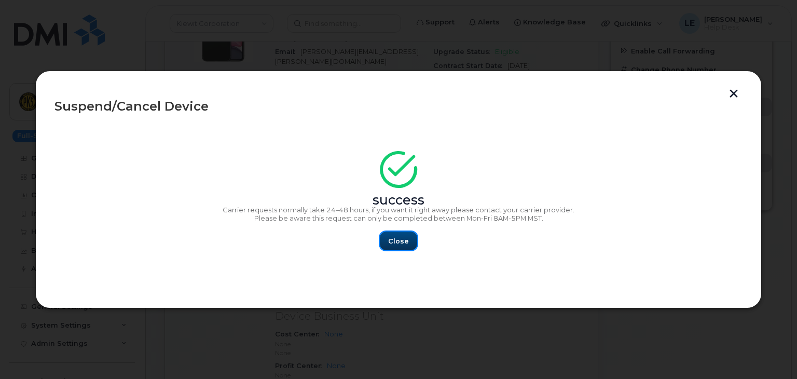
click at [407, 240] on span "Close" at bounding box center [398, 241] width 21 height 10
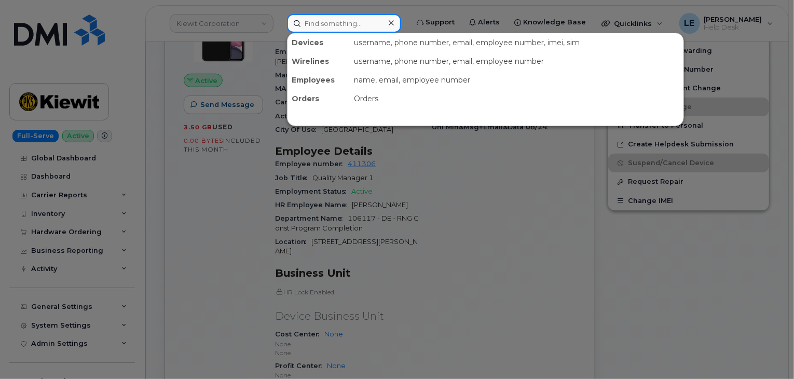
click at [320, 21] on input at bounding box center [344, 23] width 114 height 19
paste input "2027042187"
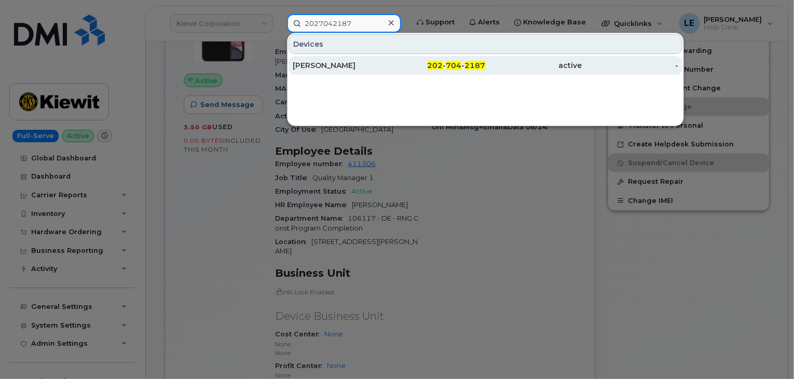
type input "2027042187"
click at [360, 65] on div "[PERSON_NAME]" at bounding box center [341, 65] width 96 height 10
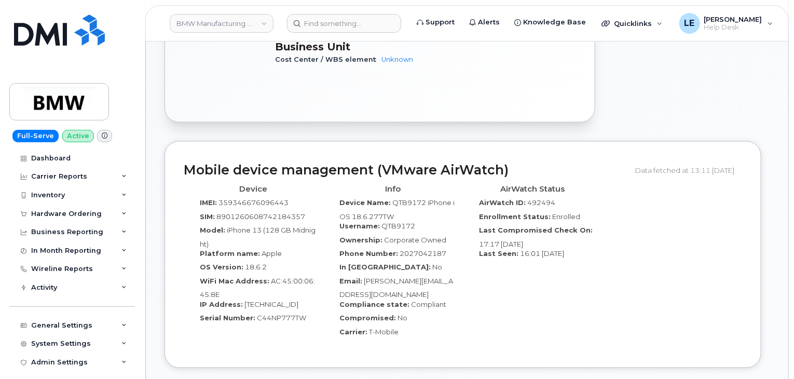
scroll to position [778, 0]
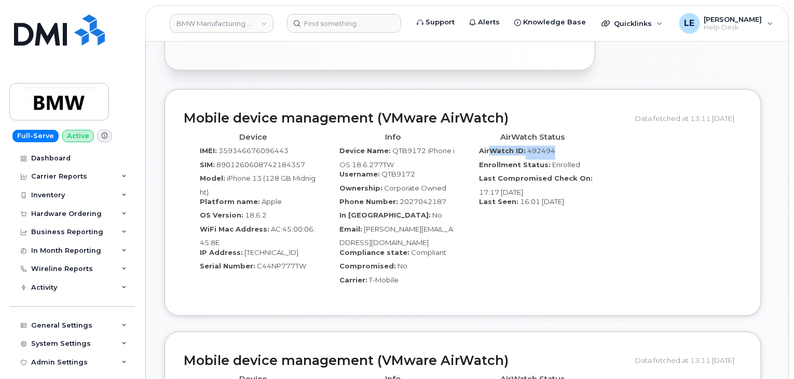
drag, startPoint x: 532, startPoint y: 119, endPoint x: 557, endPoint y: 119, distance: 25.4
click at [557, 146] on div "AirWatch ID: 492494" at bounding box center [532, 153] width 124 height 14
click at [556, 146] on div "AirWatch ID: 492494" at bounding box center [532, 153] width 124 height 14
drag, startPoint x: 531, startPoint y: 121, endPoint x: 555, endPoint y: 122, distance: 24.4
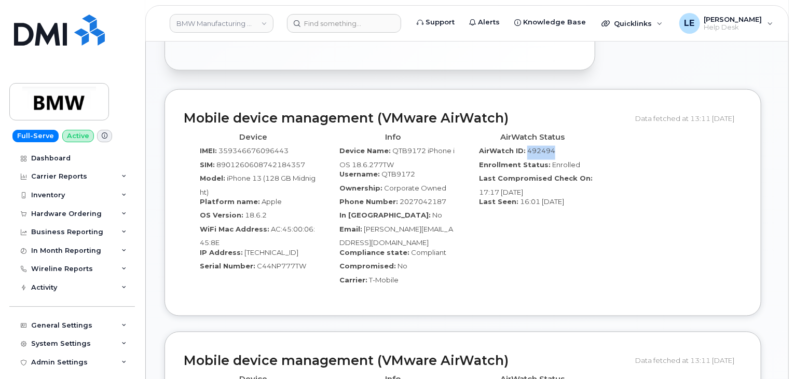
click at [555, 146] on div "AirWatch ID: 492494" at bounding box center [532, 153] width 124 height 14
copy span "492494"
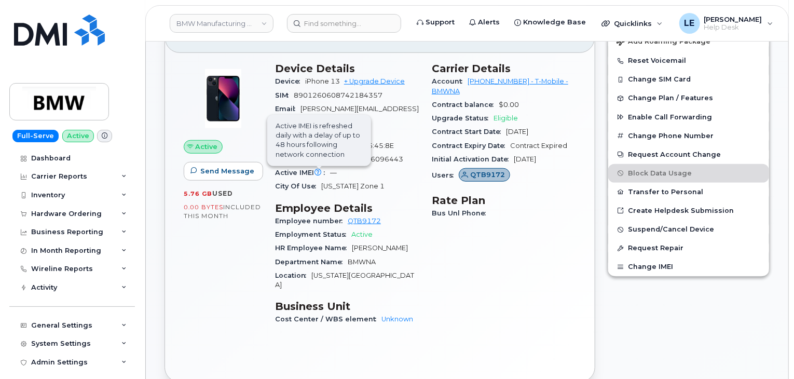
scroll to position [363, 0]
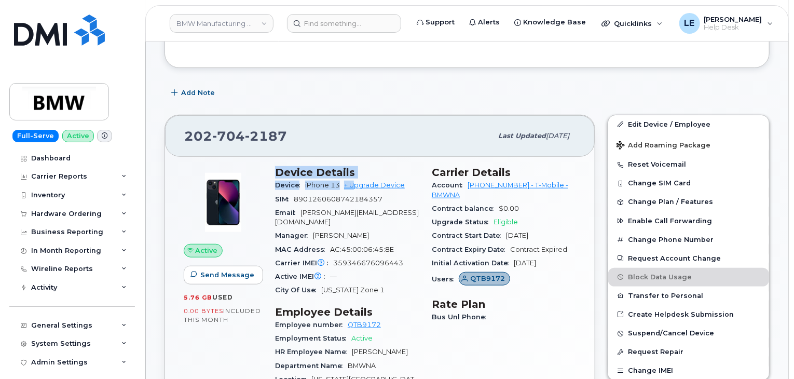
drag, startPoint x: 271, startPoint y: 161, endPoint x: 353, endPoint y: 177, distance: 83.5
click at [353, 177] on div "Device Details Device iPhone 13 + Upgrade Device SIM 8901260608742184357 Email …" at bounding box center [347, 302] width 157 height 285
click at [270, 128] on span "2187" at bounding box center [266, 136] width 42 height 16
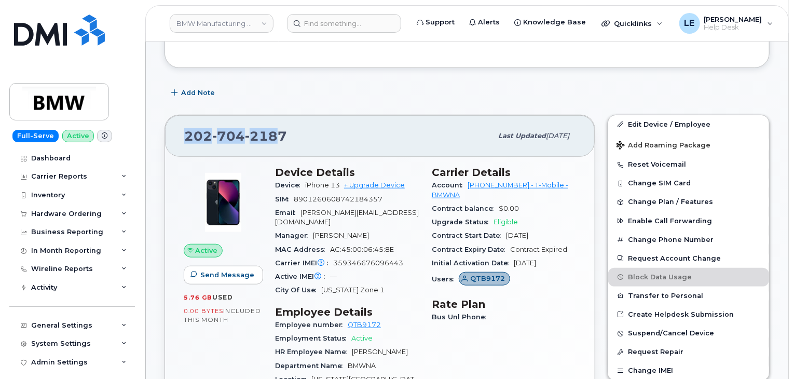
drag, startPoint x: 279, startPoint y: 123, endPoint x: 175, endPoint y: 132, distance: 104.1
click at [175, 132] on div "202 704 2187 Last updated May 27, 2025" at bounding box center [379, 135] width 429 height 41
click at [293, 125] on div "202 704 2187" at bounding box center [338, 136] width 308 height 22
drag, startPoint x: 287, startPoint y: 127, endPoint x: 177, endPoint y: 126, distance: 109.4
click at [178, 126] on div "202 704 2187 Last updated May 27, 2025" at bounding box center [379, 135] width 429 height 41
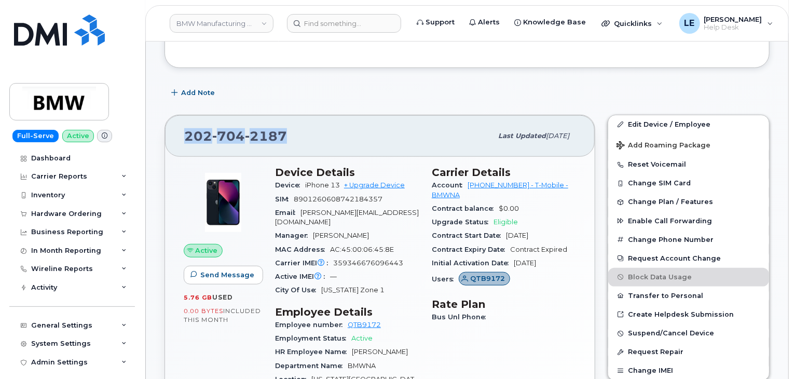
copy span "202 704 2187"
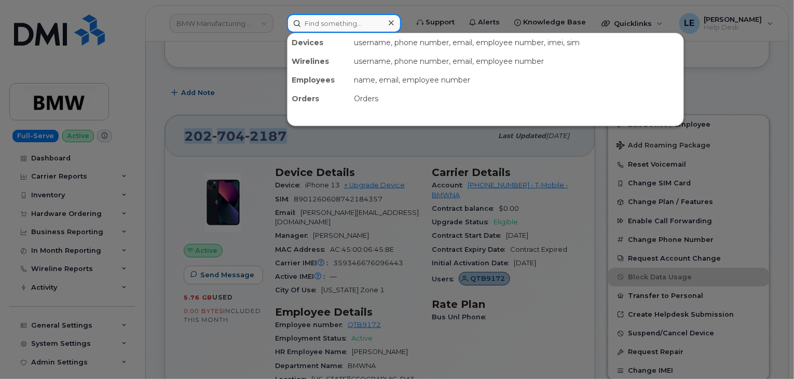
click at [339, 21] on input at bounding box center [344, 23] width 114 height 19
paste input "5519987382"
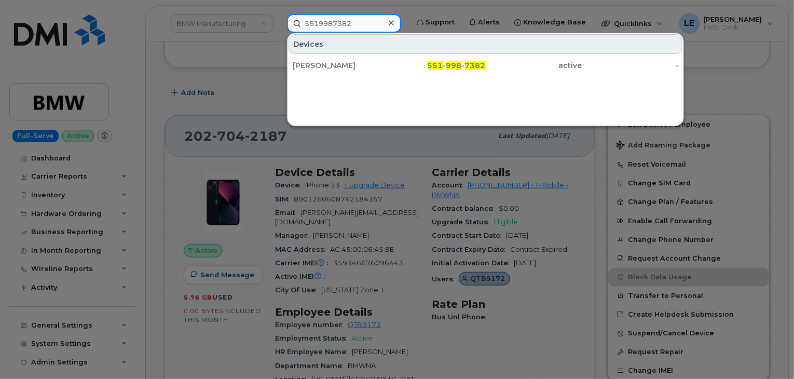
type input "5519987382"
click at [361, 55] on div "Arsivilli Ravi Acharya 551 - 998 - 7382 active -" at bounding box center [485, 65] width 396 height 21
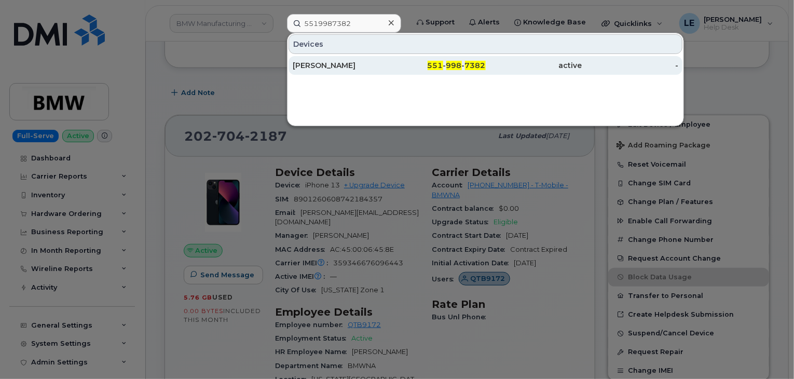
click at [365, 64] on div "Arsivilli Ravi Acharya" at bounding box center [341, 65] width 96 height 10
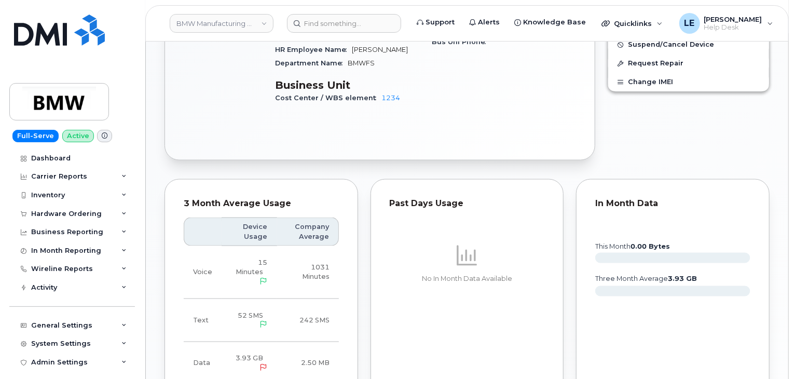
scroll to position [669, 0]
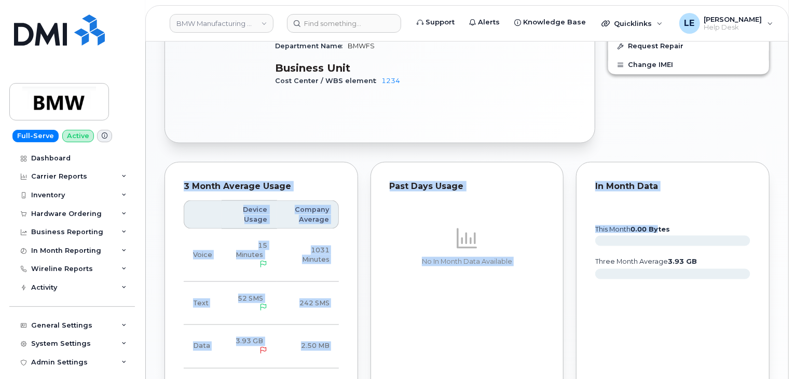
drag, startPoint x: 466, startPoint y: 140, endPoint x: 655, endPoint y: 193, distance: 196.7
click at [656, 193] on div "Similar Devices (2) [PERSON_NAME] Active Display Notes Carrier Support Upcoming…" at bounding box center [467, 127] width 642 height 1383
click at [539, 162] on div "Past Days Usage No In Month Data Available" at bounding box center [466, 279] width 193 height 235
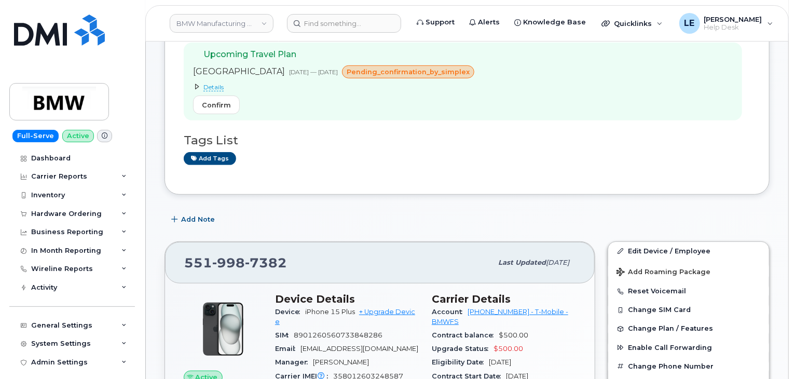
scroll to position [254, 0]
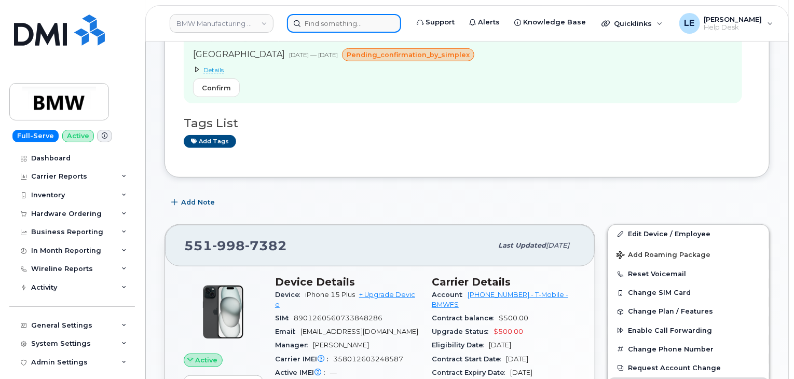
click at [340, 30] on input at bounding box center [344, 23] width 114 height 19
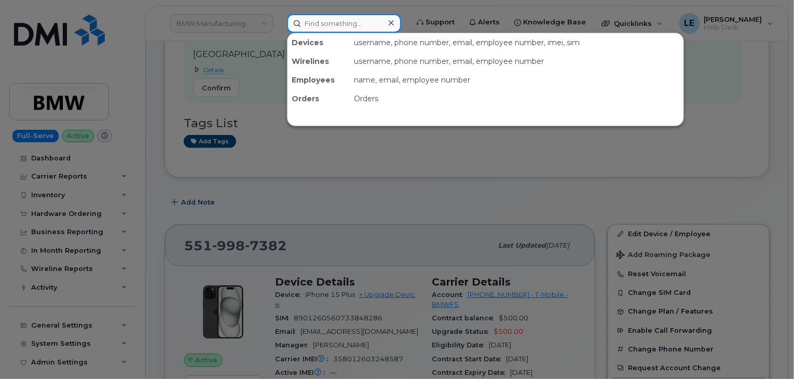
paste input "5128271057"
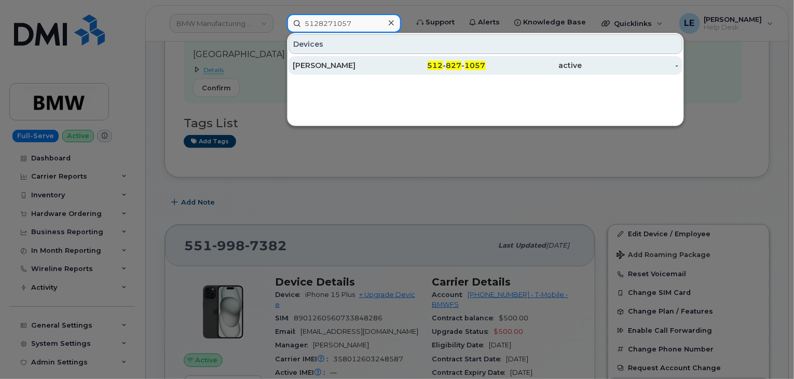
type input "5128271057"
click at [361, 66] on div "[PERSON_NAME]" at bounding box center [341, 65] width 96 height 10
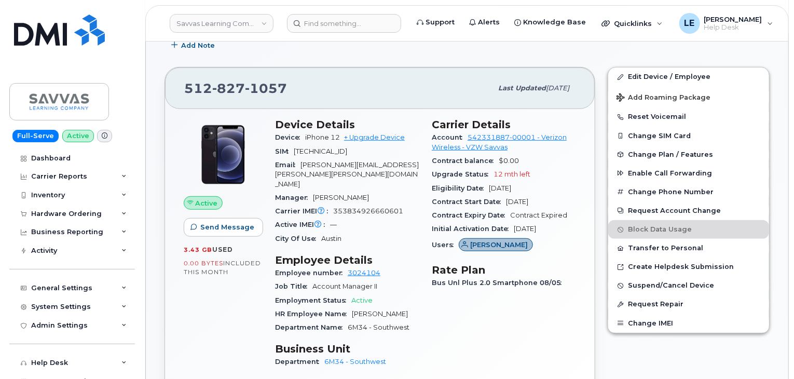
scroll to position [311, 0]
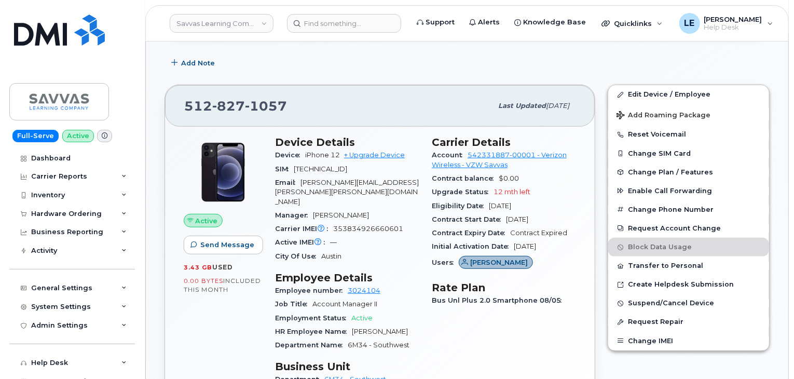
click at [267, 98] on span "1057" at bounding box center [266, 106] width 42 height 16
click at [266, 98] on span "1057" at bounding box center [266, 106] width 42 height 16
copy span "512 827 1057"
click at [313, 19] on input at bounding box center [344, 23] width 114 height 19
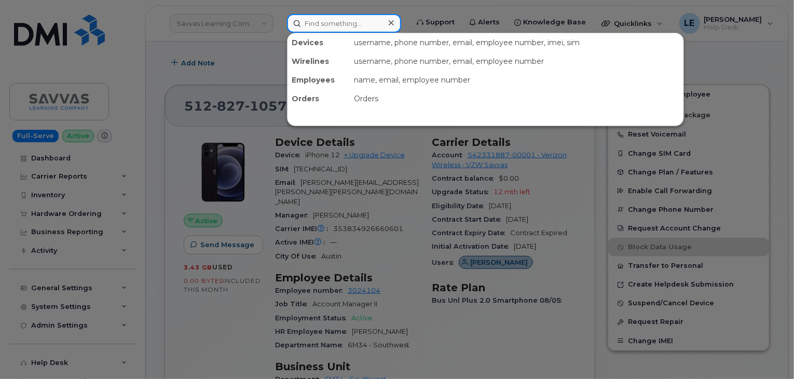
paste input "702) 377-8592"
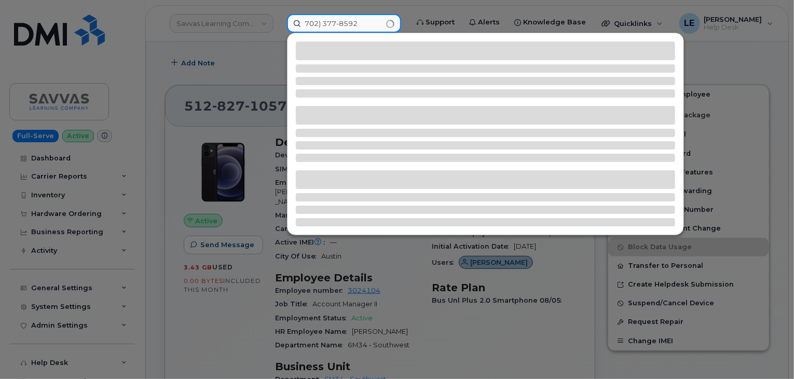
type input "702) 377-8592"
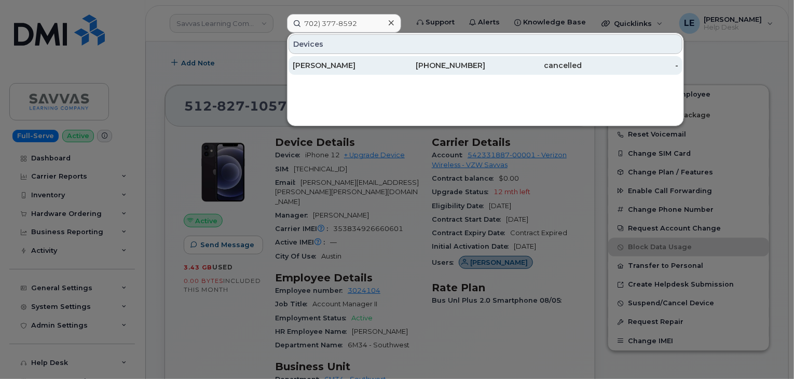
click at [325, 61] on div "GRANT SCHOECK" at bounding box center [341, 65] width 96 height 10
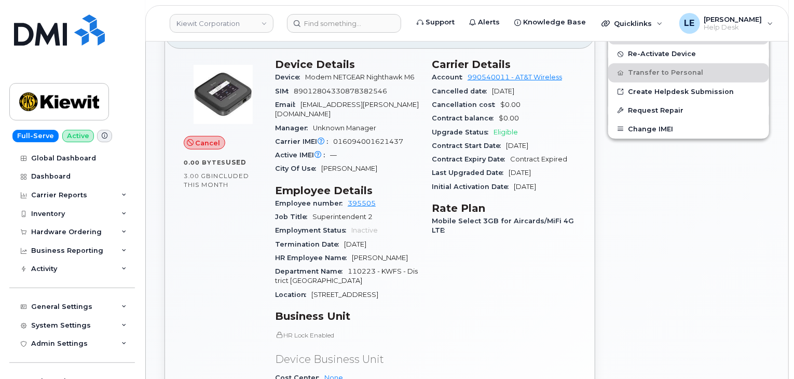
scroll to position [363, 0]
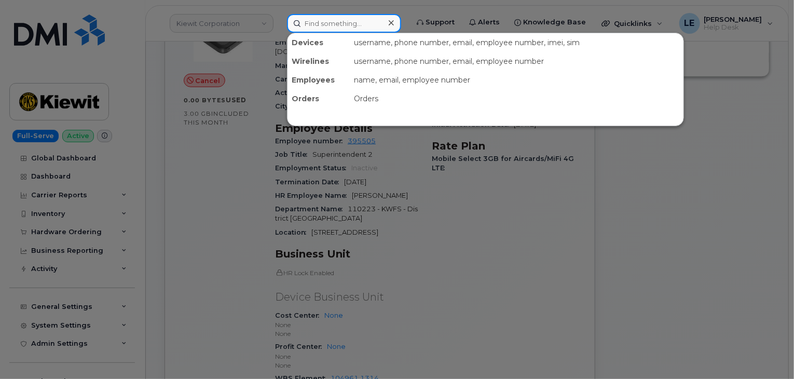
click at [360, 23] on input at bounding box center [344, 23] width 114 height 19
paste input "[PERSON_NAME][EMAIL_ADDRESS][PERSON_NAME][PERSON_NAME][DOMAIN_NAME]"
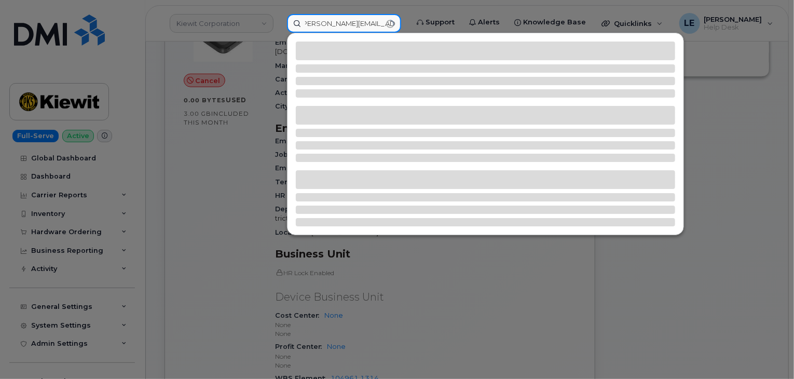
type input "[PERSON_NAME][EMAIL_ADDRESS][PERSON_NAME][PERSON_NAME][DOMAIN_NAME]"
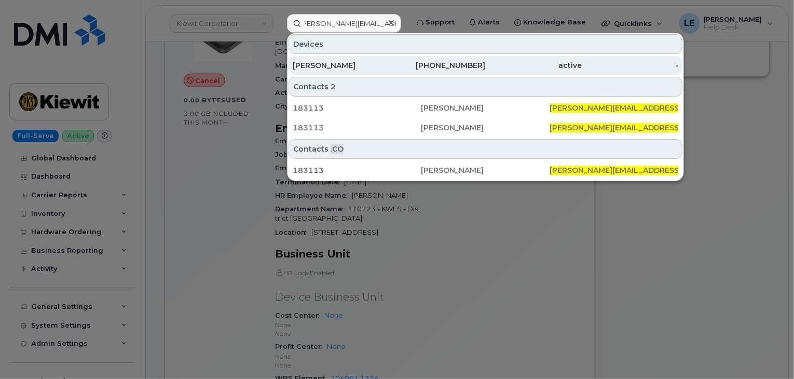
scroll to position [0, 0]
click at [397, 62] on div "[PHONE_NUMBER]" at bounding box center [437, 65] width 96 height 10
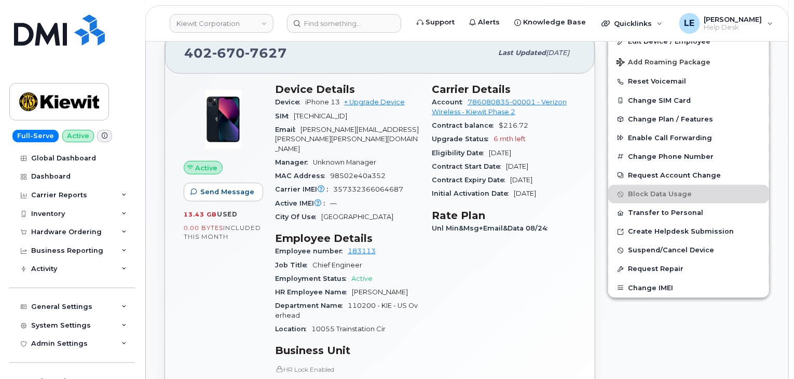
scroll to position [251, 0]
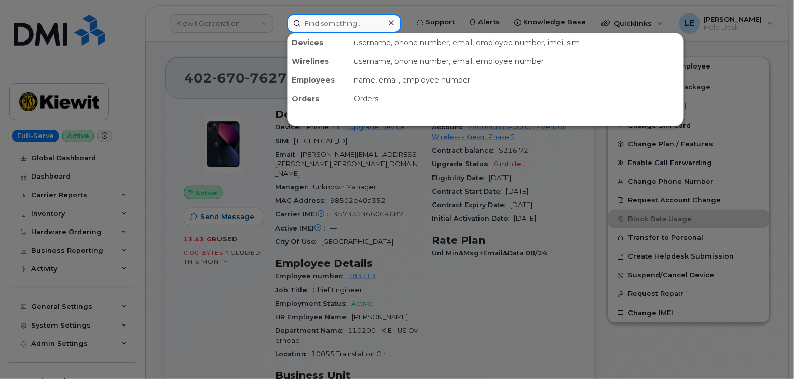
click at [346, 15] on input at bounding box center [344, 23] width 114 height 19
paste input "[PHONE_NUMBER]"
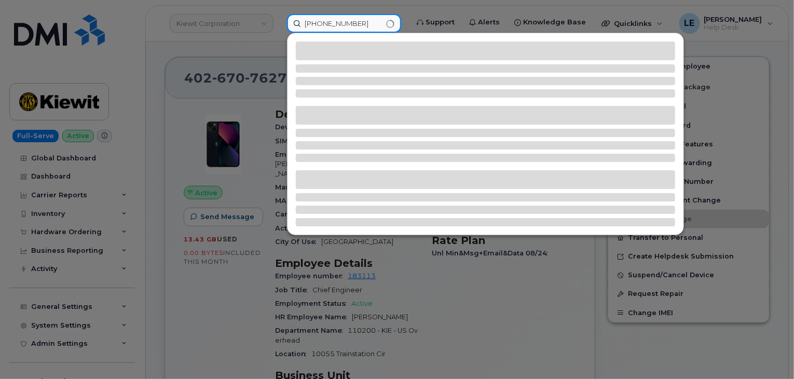
type input "[PHONE_NUMBER]"
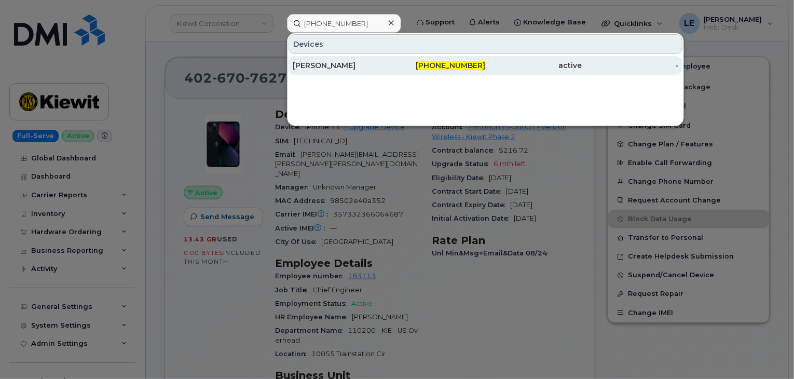
click at [405, 65] on div "[PHONE_NUMBER]" at bounding box center [437, 65] width 96 height 10
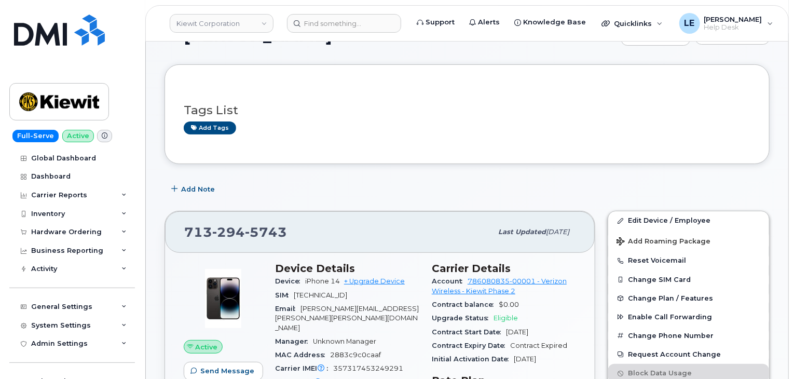
scroll to position [259, 0]
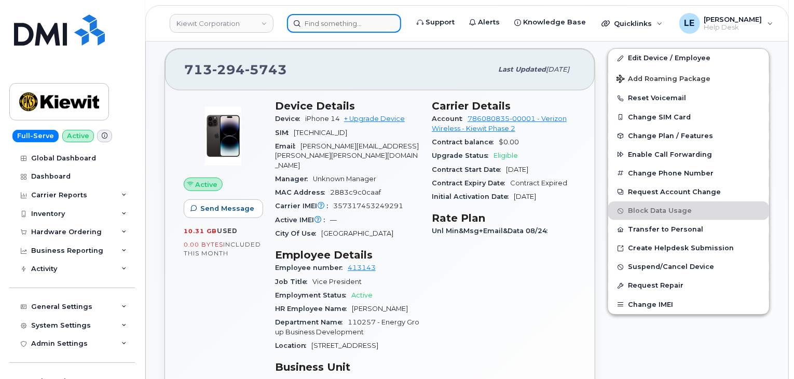
click at [355, 17] on input at bounding box center [344, 23] width 114 height 19
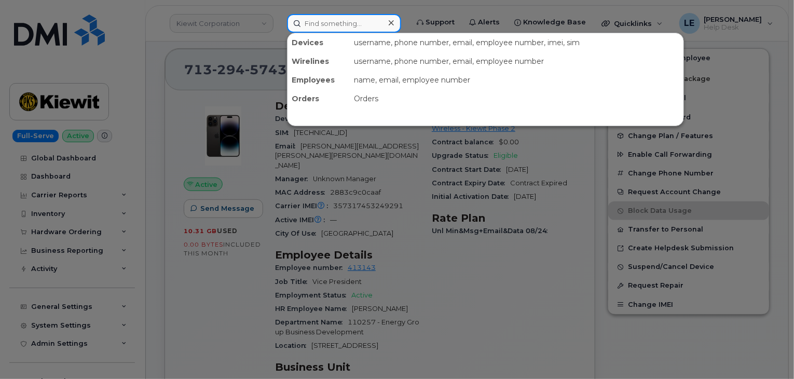
paste input "299347"
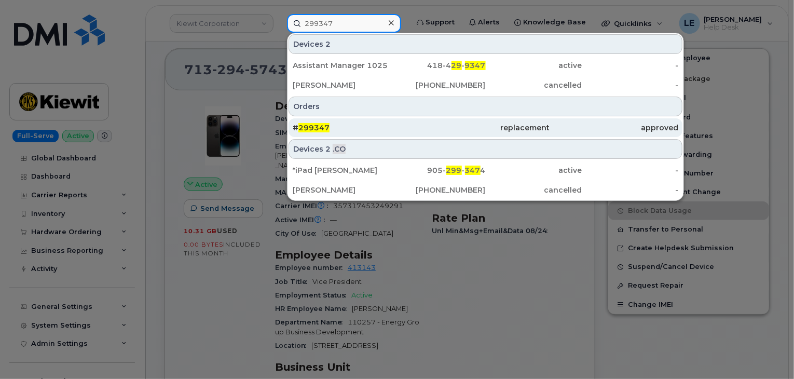
type input "299347"
click at [341, 123] on div "# 299347" at bounding box center [357, 127] width 129 height 10
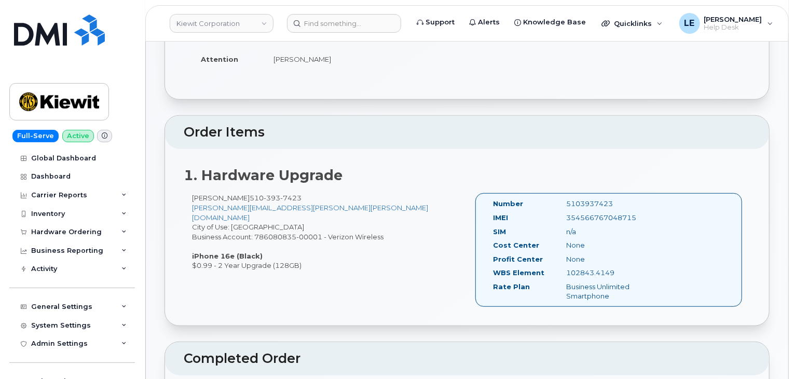
scroll to position [207, 0]
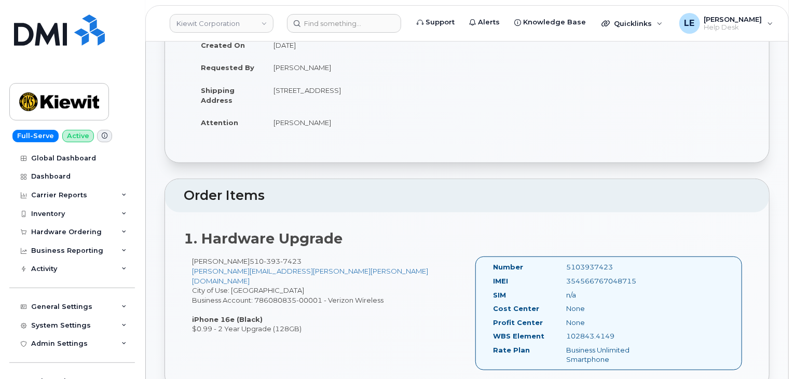
click at [398, 190] on h2 "Order Items" at bounding box center [467, 195] width 566 height 15
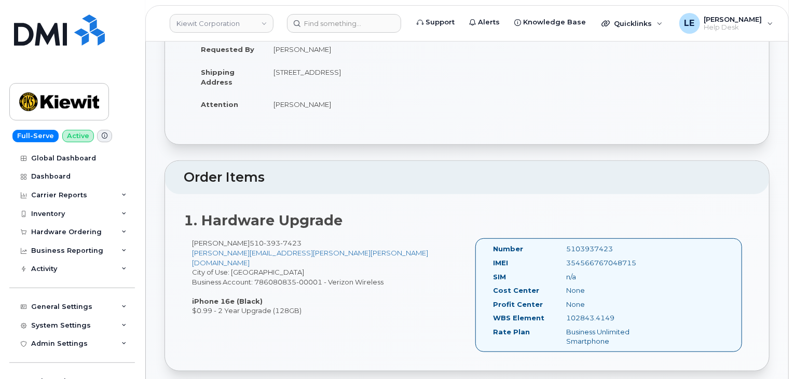
scroll to position [259, 0]
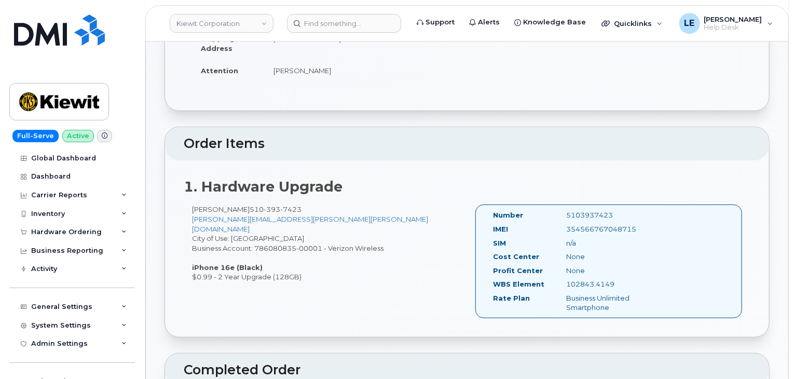
drag, startPoint x: 568, startPoint y: 274, endPoint x: 632, endPoint y: 274, distance: 63.8
click at [632, 279] on div "102843.4149" at bounding box center [609, 284] width 103 height 10
click at [633, 279] on div "102843.4149" at bounding box center [609, 284] width 103 height 10
click at [582, 279] on div "102843.4149" at bounding box center [609, 284] width 103 height 10
drag, startPoint x: 565, startPoint y: 274, endPoint x: 629, endPoint y: 268, distance: 63.5
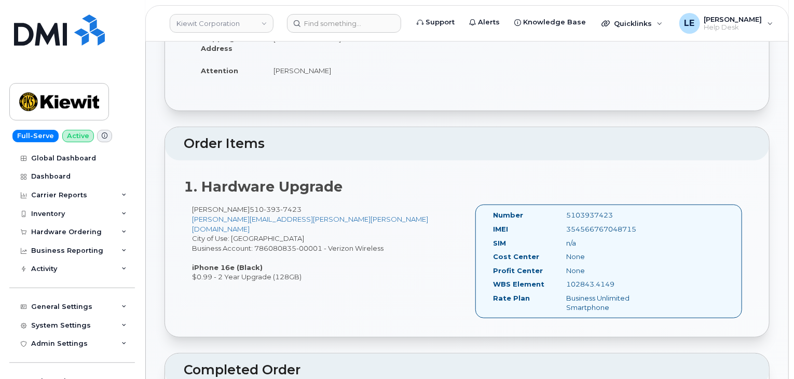
click at [632, 279] on div "102843.4149" at bounding box center [609, 284] width 103 height 10
click at [584, 279] on div "102843.4149" at bounding box center [609, 284] width 103 height 10
click at [579, 279] on div "102843.4149" at bounding box center [609, 284] width 103 height 10
click at [578, 279] on div "102843.4149" at bounding box center [609, 284] width 103 height 10
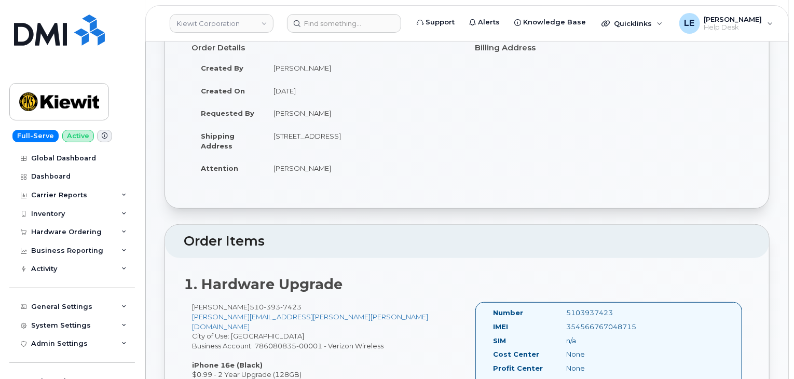
scroll to position [311, 0]
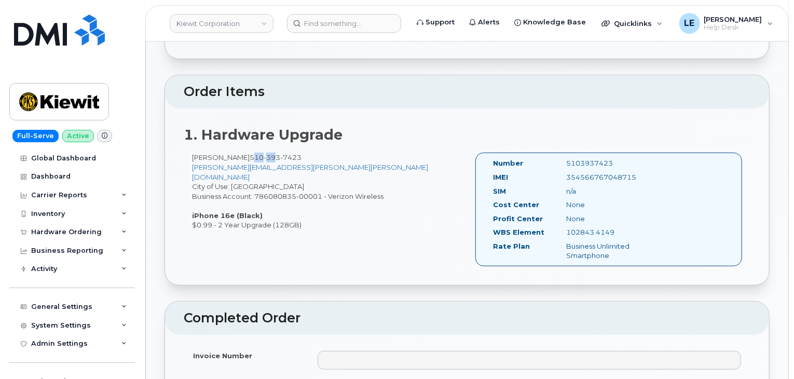
drag, startPoint x: 250, startPoint y: 145, endPoint x: 274, endPoint y: 148, distance: 24.1
click at [274, 153] on span "510 393 7423" at bounding box center [275, 157] width 52 height 8
click at [271, 153] on span "393" at bounding box center [271, 157] width 17 height 8
drag, startPoint x: 249, startPoint y: 146, endPoint x: 298, endPoint y: 148, distance: 48.8
click at [298, 153] on span "510 393 7423" at bounding box center [275, 157] width 52 height 8
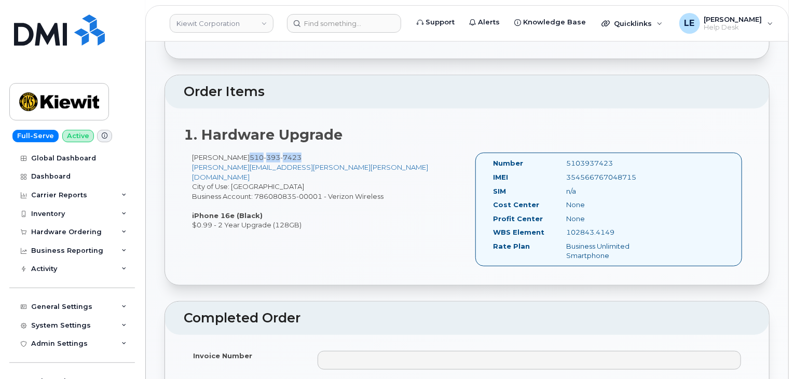
copy span "510 393 7423"
click at [325, 18] on input at bounding box center [344, 23] width 114 height 19
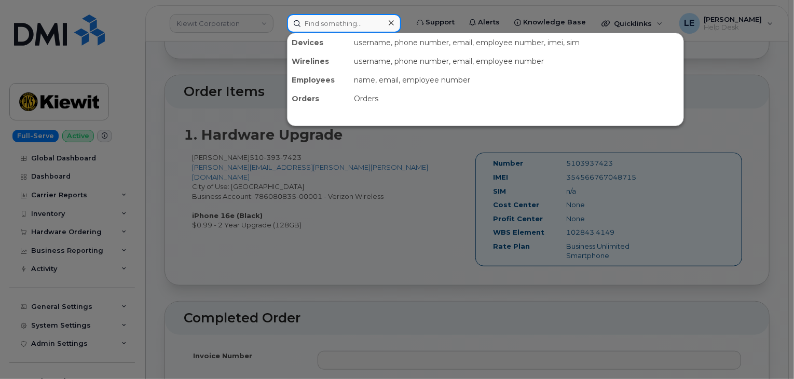
paste input "5103937423"
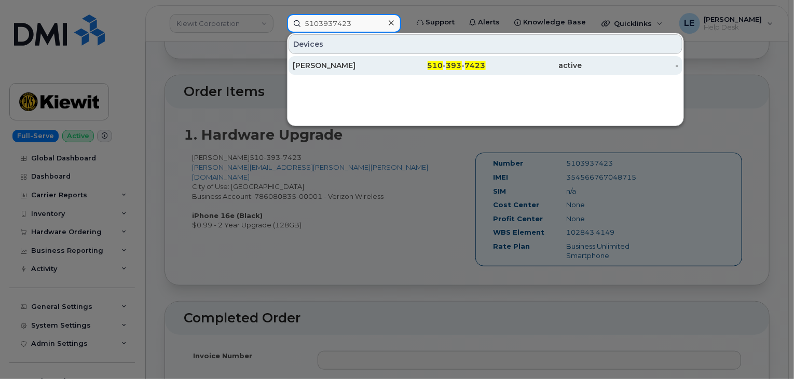
type input "5103937423"
click at [339, 60] on div "Patrick McBride" at bounding box center [341, 65] width 96 height 10
click at [355, 64] on div "Patrick McBride" at bounding box center [341, 65] width 96 height 10
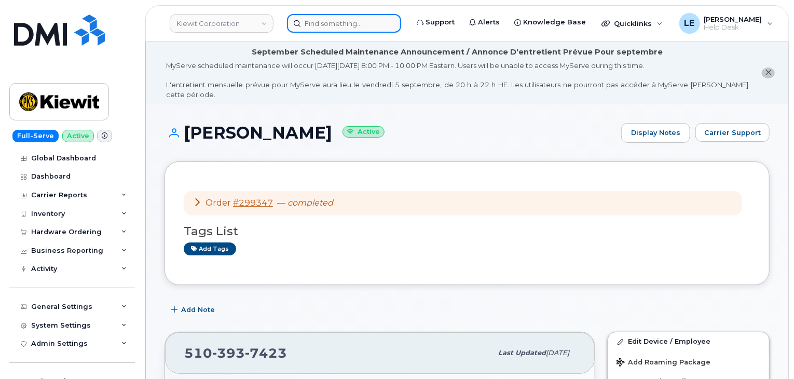
click at [338, 21] on input at bounding box center [344, 23] width 114 height 19
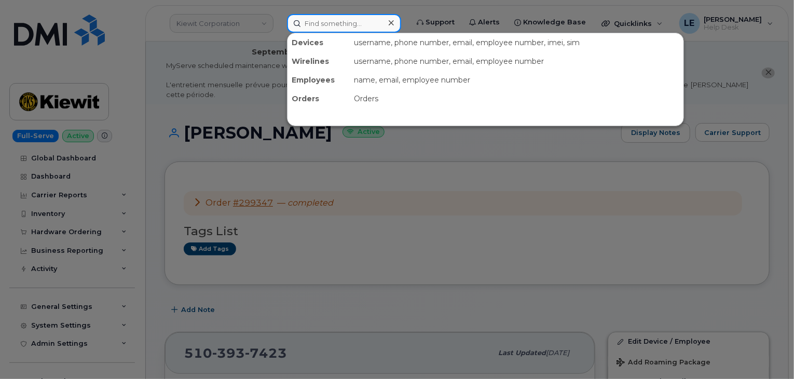
paste input "[PERSON_NAME][EMAIL_ADDRESS][PERSON_NAME][PERSON_NAME][DOMAIN_NAME]"
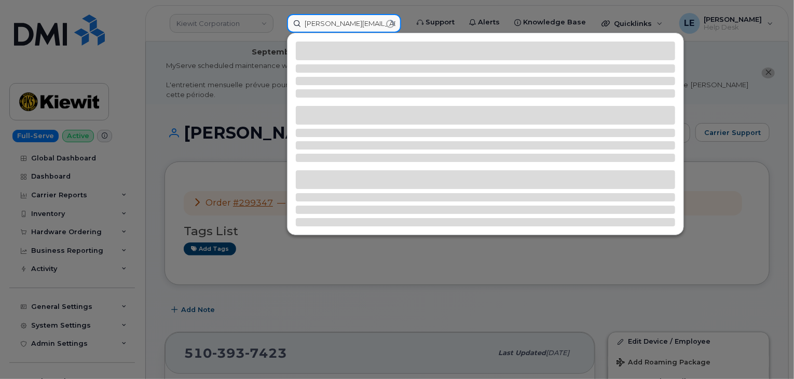
type input "[PERSON_NAME][EMAIL_ADDRESS][PERSON_NAME][PERSON_NAME][DOMAIN_NAME]"
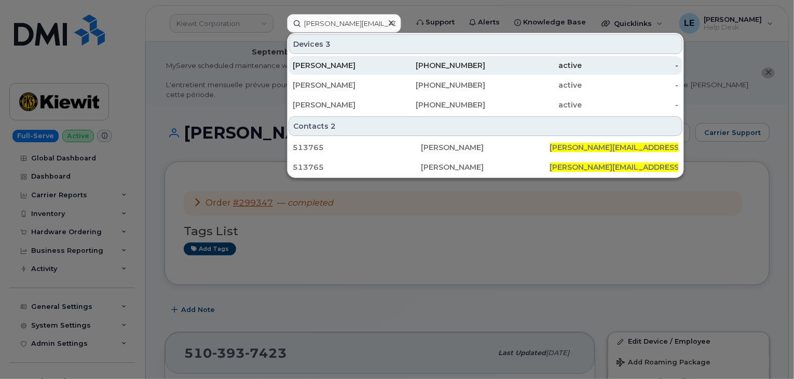
click at [376, 63] on div "[PERSON_NAME]" at bounding box center [341, 65] width 96 height 10
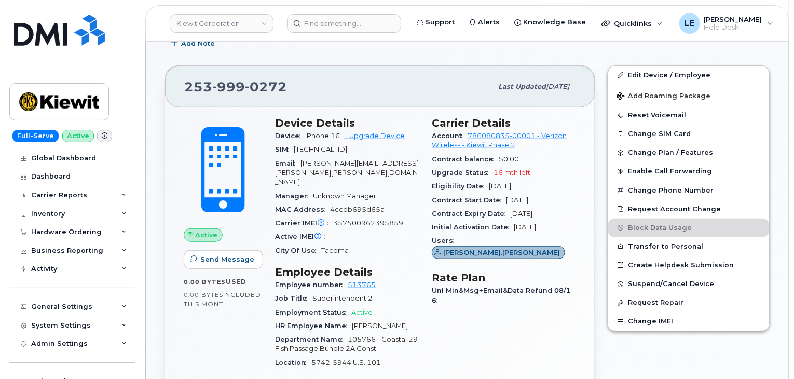
scroll to position [415, 0]
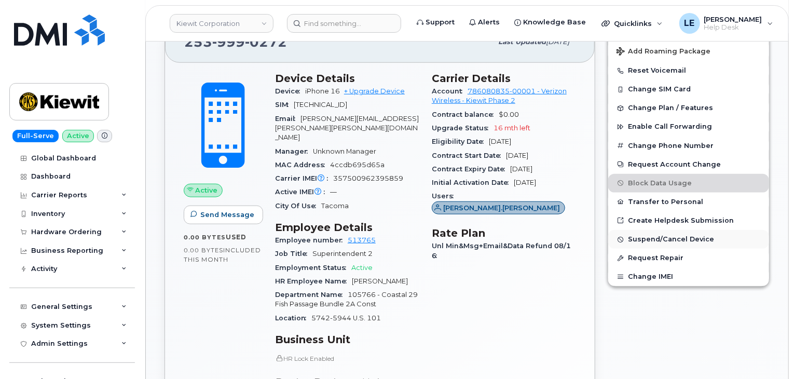
click at [666, 235] on span "Suspend/Cancel Device" at bounding box center [671, 239] width 86 height 8
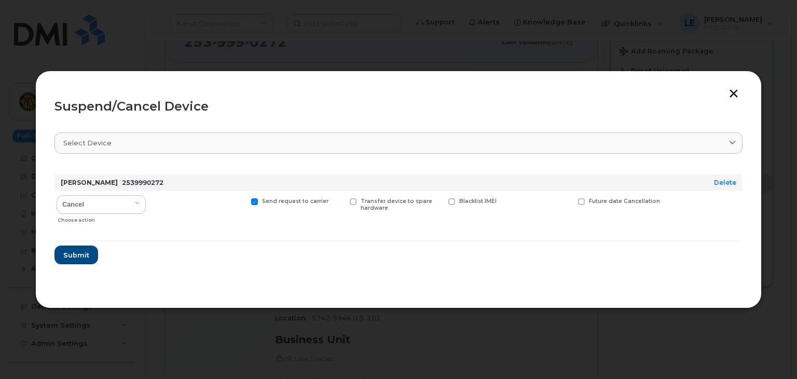
click at [734, 86] on div "Suspend/Cancel Device Select device Type first three symbols or more JOHANN BER…" at bounding box center [398, 190] width 726 height 238
click at [734, 91] on button "button" at bounding box center [734, 94] width 16 height 11
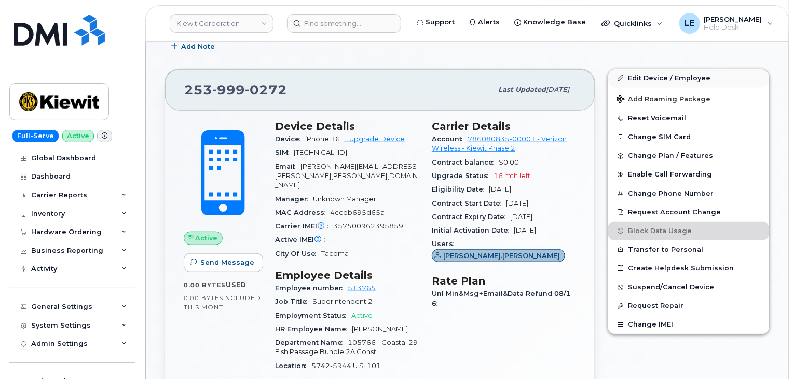
scroll to position [311, 0]
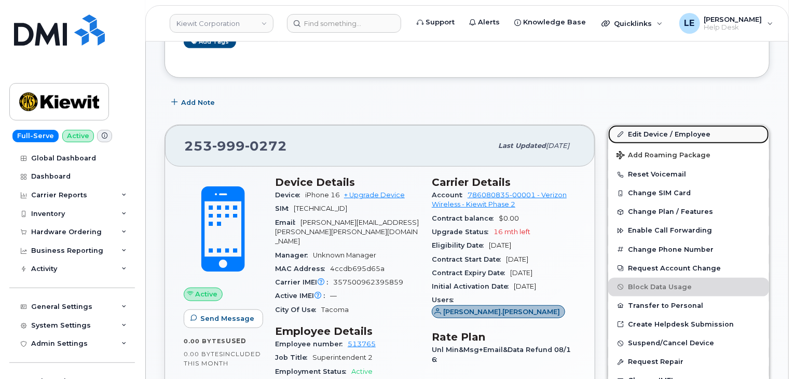
click at [666, 125] on link "Edit Device / Employee" at bounding box center [688, 134] width 161 height 19
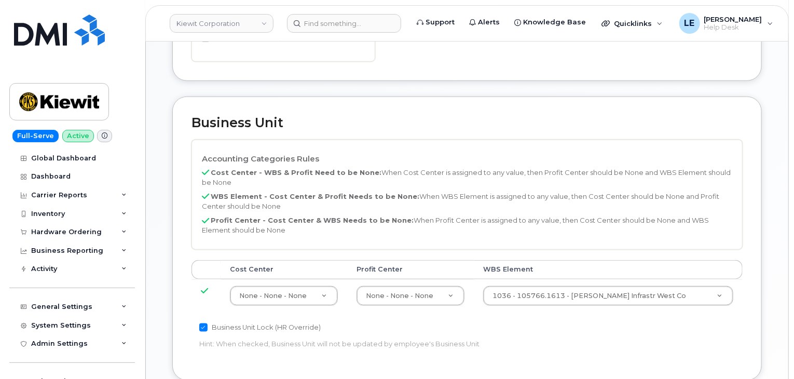
scroll to position [520, 0]
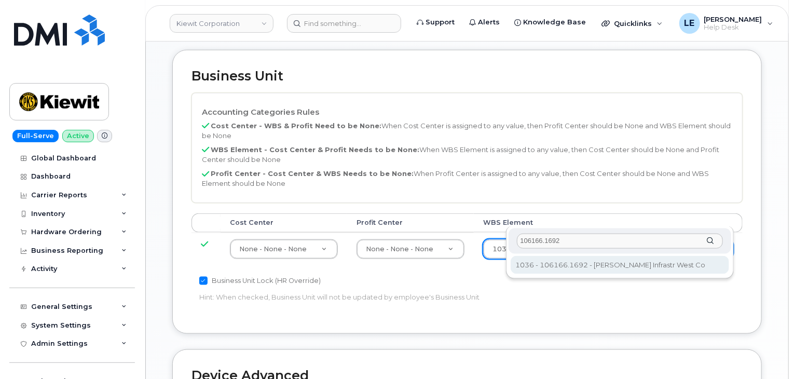
type input "106166.1692"
type input "33464862"
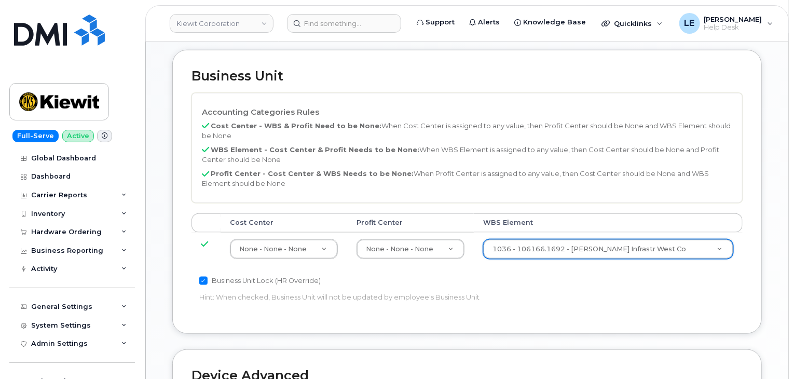
click at [590, 267] on div "Accounting Categories Rules Cost Center - WBS & Profit Need to be None: When Co…" at bounding box center [466, 204] width 551 height 222
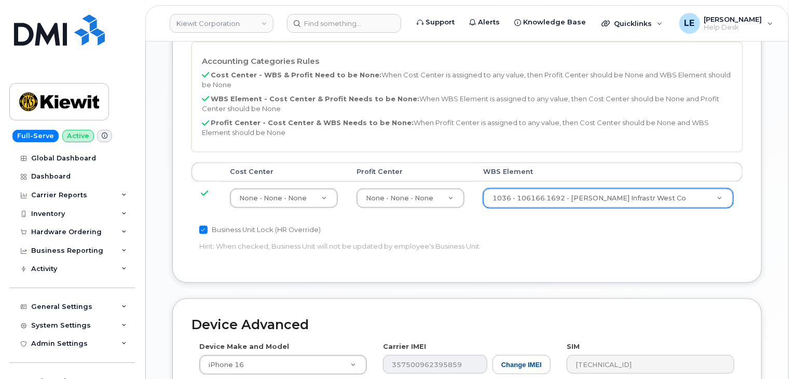
scroll to position [767, 0]
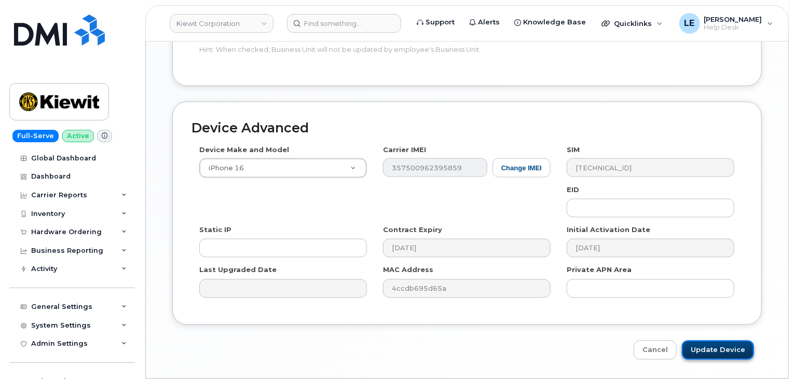
click at [705, 340] on input "Update Device" at bounding box center [718, 349] width 72 height 19
type input "Saving..."
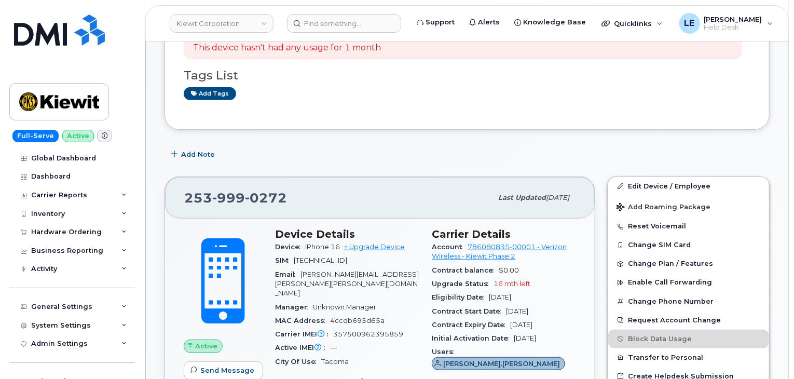
scroll to position [52, 0]
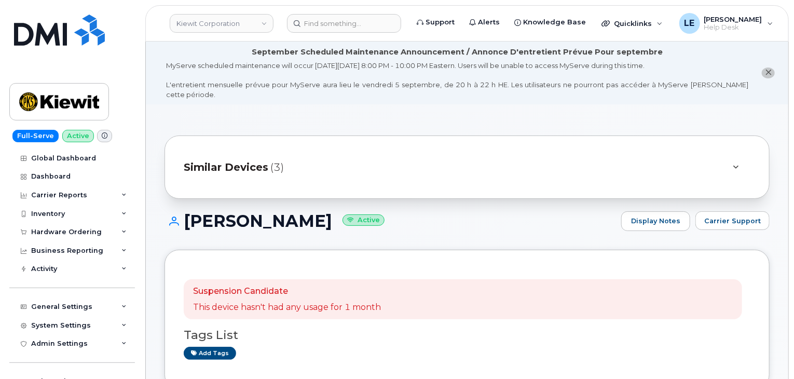
click at [336, 6] on header "[PERSON_NAME] Corporation Support Alerts Knowledge Base Quicklinks Suspend / Ca…" at bounding box center [466, 23] width 643 height 36
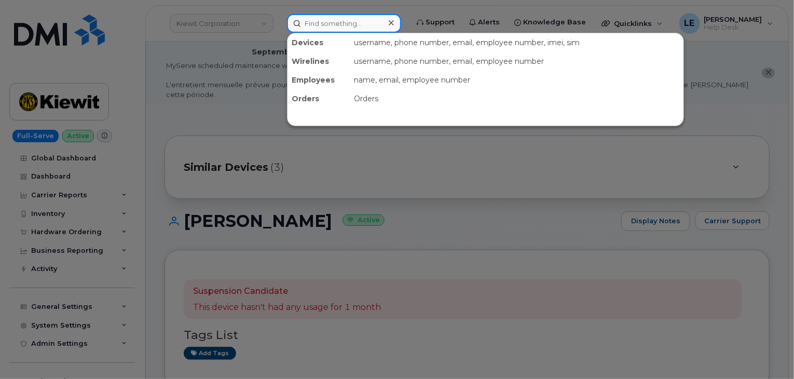
click at [334, 19] on input at bounding box center [344, 23] width 114 height 19
paste input "[PERSON_NAME][EMAIL_ADDRESS][PERSON_NAME][DOMAIN_NAME]"
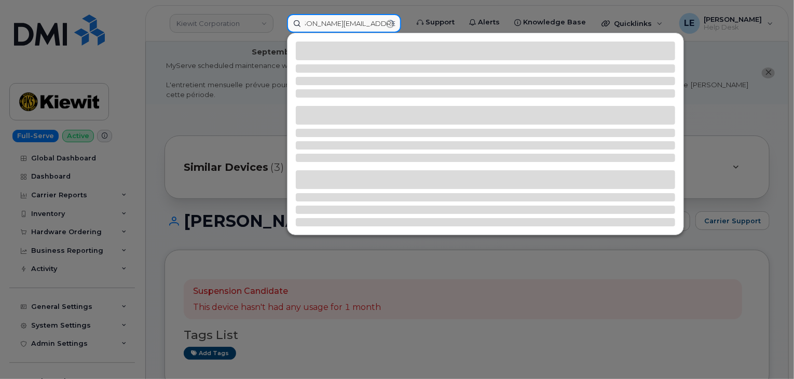
type input "[PERSON_NAME][EMAIL_ADDRESS][PERSON_NAME][DOMAIN_NAME]"
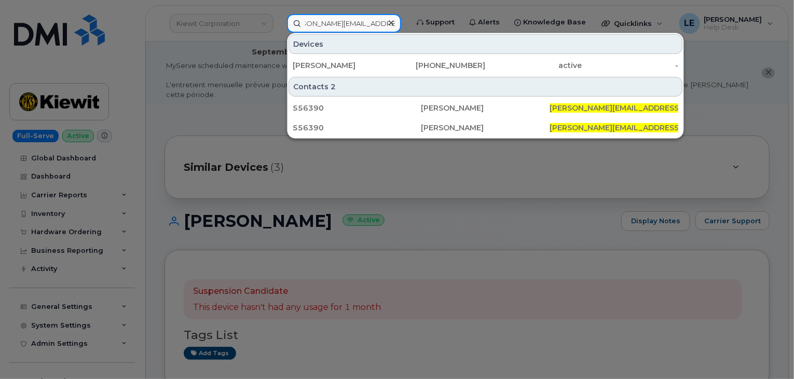
scroll to position [0, 0]
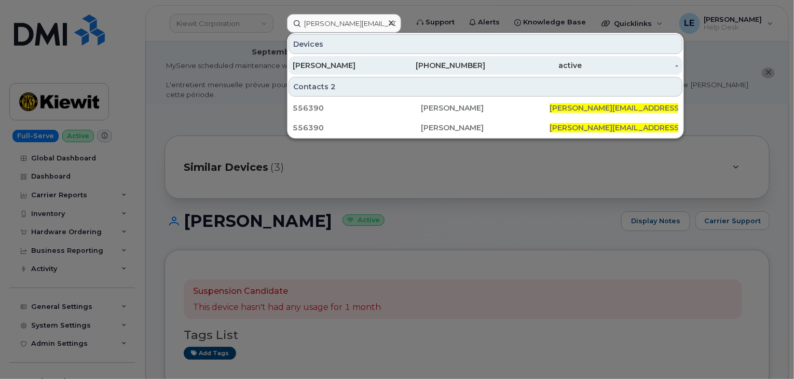
click at [368, 65] on div "[PERSON_NAME]" at bounding box center [341, 65] width 96 height 10
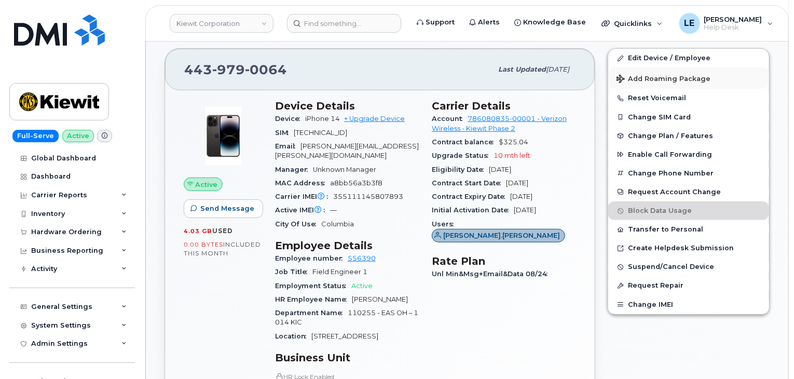
scroll to position [207, 0]
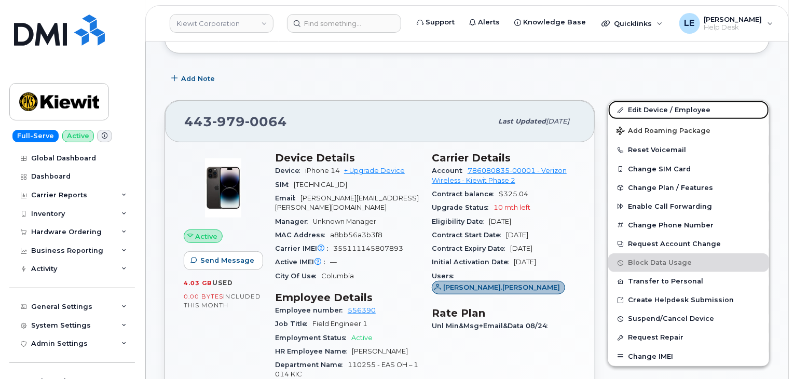
drag, startPoint x: 654, startPoint y: 95, endPoint x: 605, endPoint y: 91, distance: 48.9
click at [654, 101] on link "Edit Device / Employee" at bounding box center [688, 110] width 161 height 19
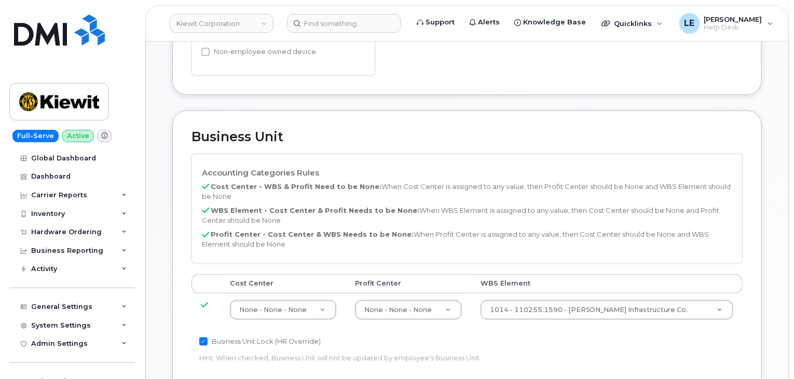
scroll to position [467, 0]
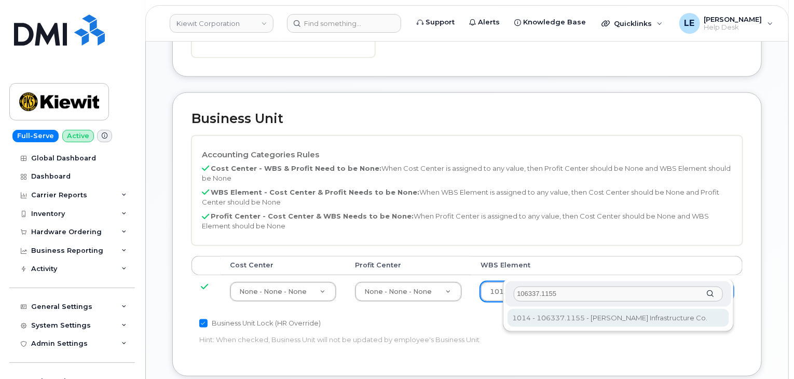
type input "106337.1155"
type input "34706047"
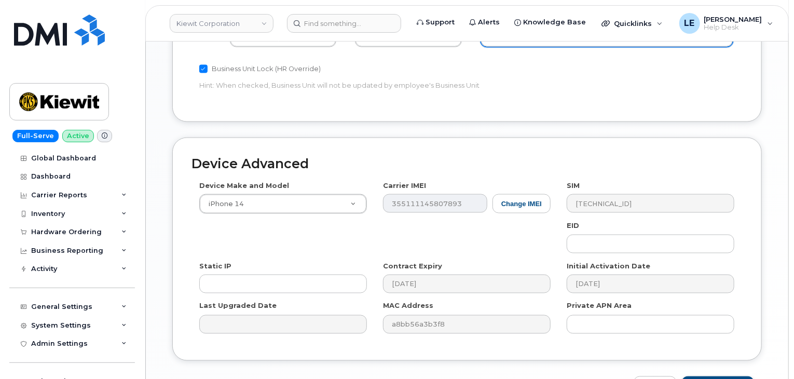
scroll to position [767, 0]
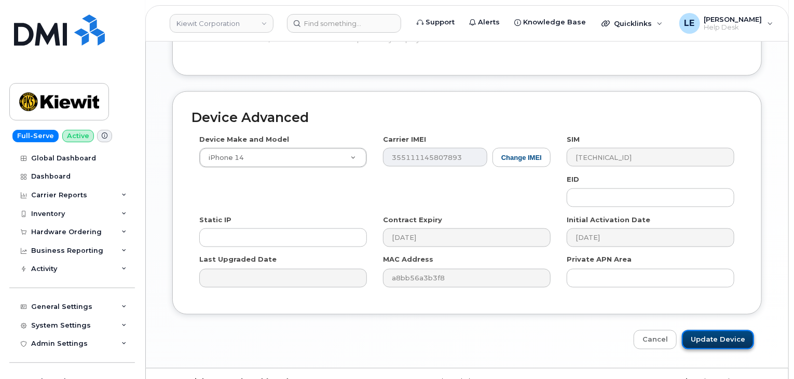
click at [722, 330] on input "Update Device" at bounding box center [718, 339] width 72 height 19
type input "Saving..."
